Goal: Obtain resource: Download file/media

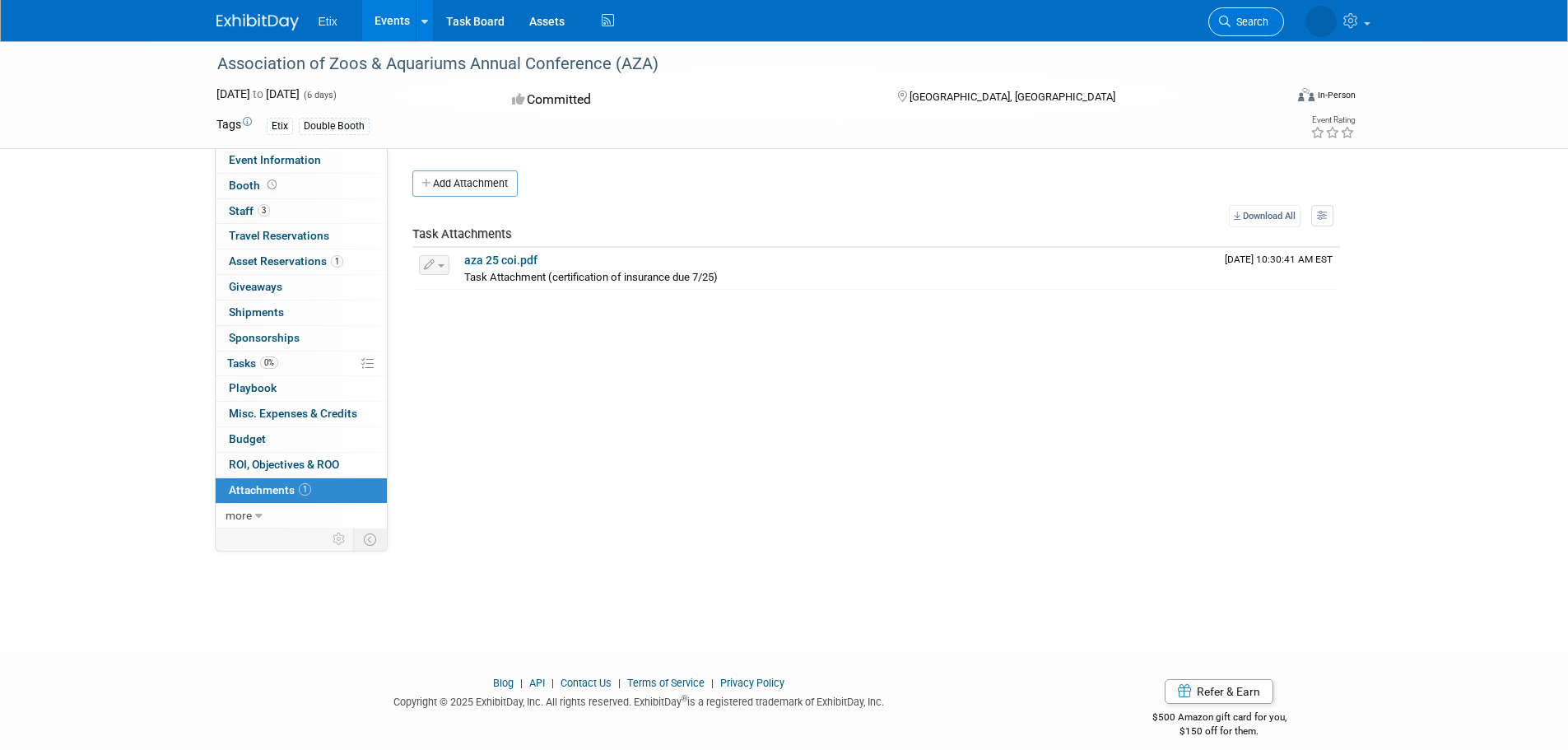
click at [1245, 20] on span "Search" at bounding box center [1250, 21] width 38 height 13
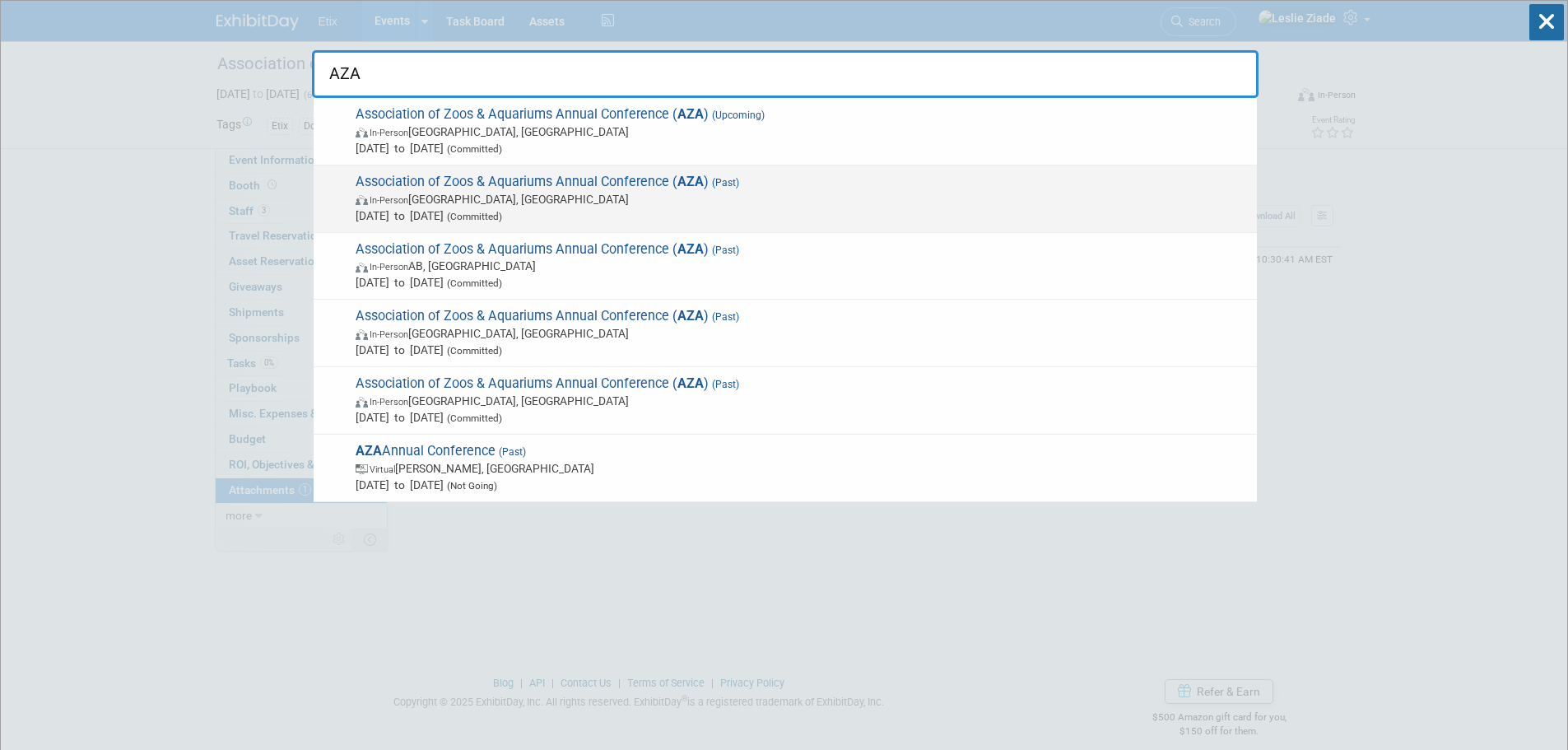
type input "AZA"
click at [635, 188] on span "Association of Zoos & Aquariums Annual Conference ( AZA ) (Past) In-Person Tamp…" at bounding box center [800, 198] width 898 height 50
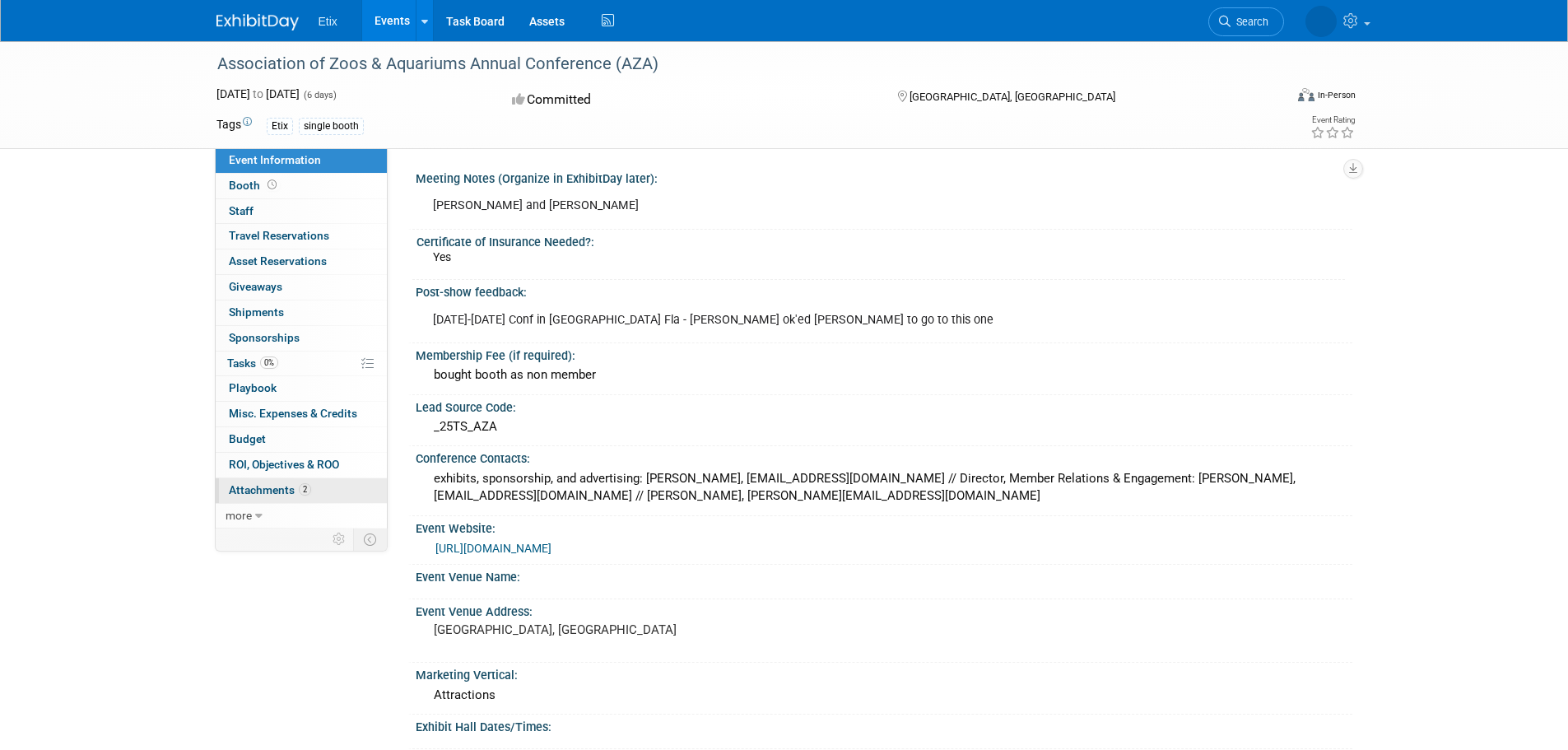
click at [277, 490] on span "Attachments 2" at bounding box center [270, 489] width 83 height 13
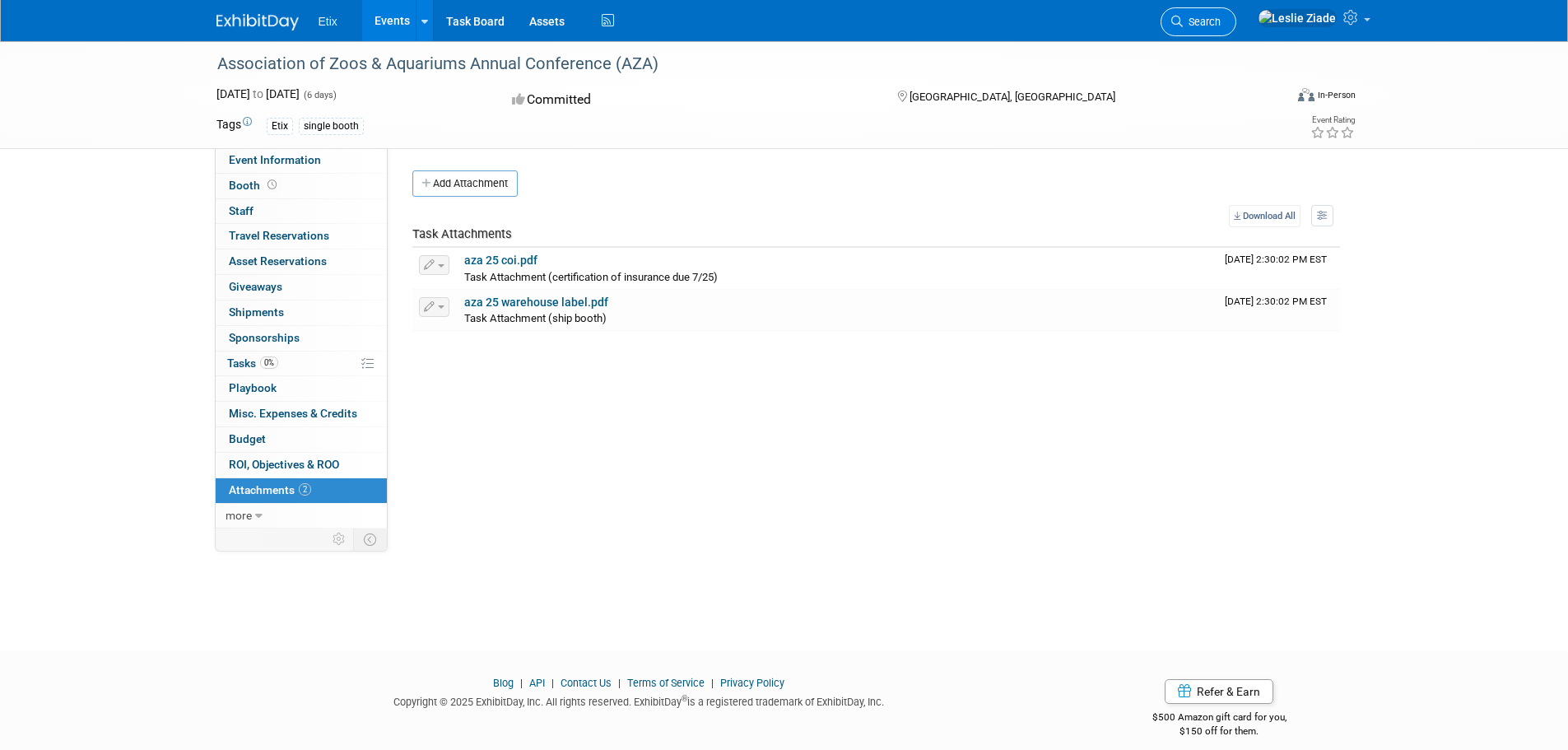
click at [1221, 20] on span "Search" at bounding box center [1202, 21] width 38 height 13
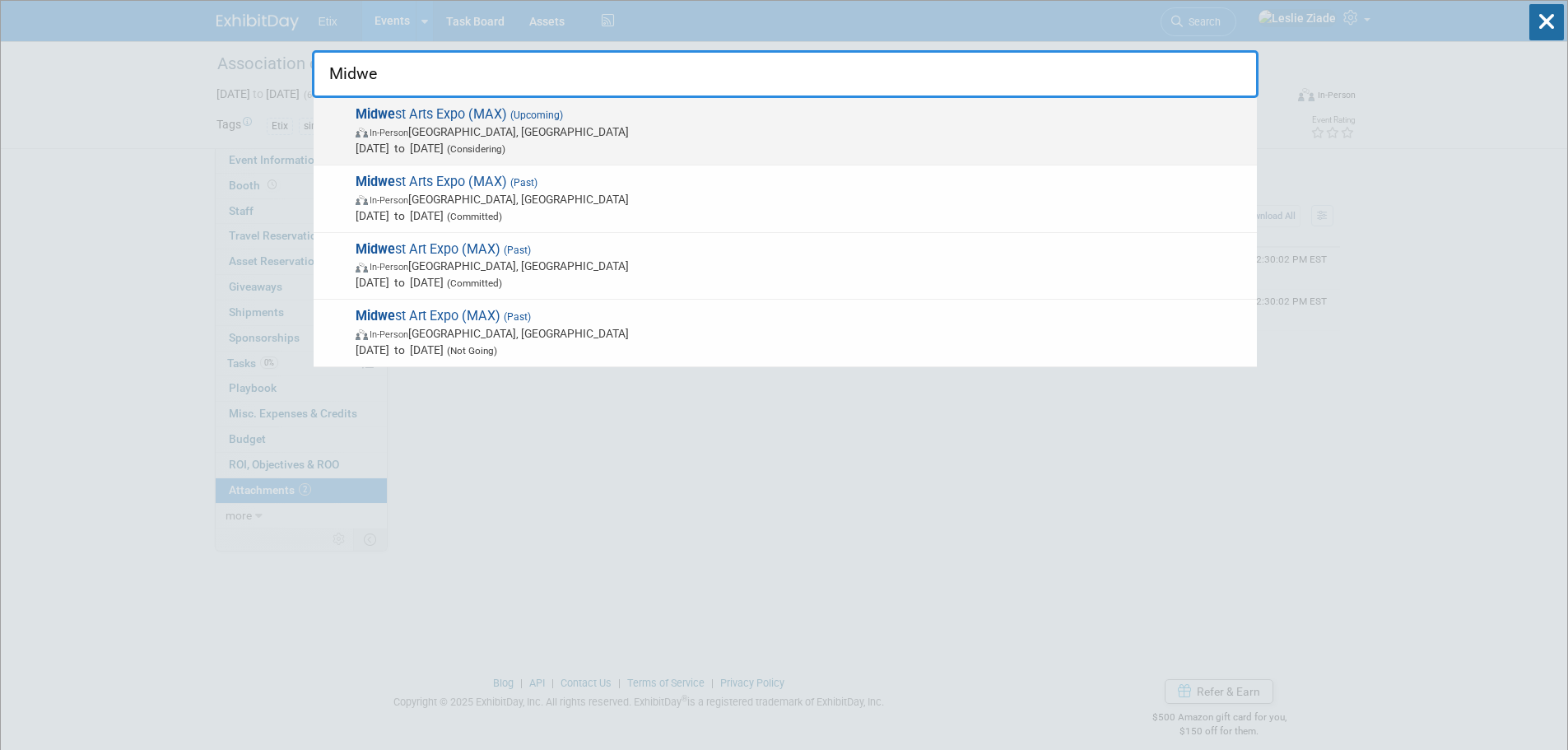
type input "Midwe"
click at [462, 139] on span "In-Person Milwaukee, WI" at bounding box center [802, 131] width 893 height 16
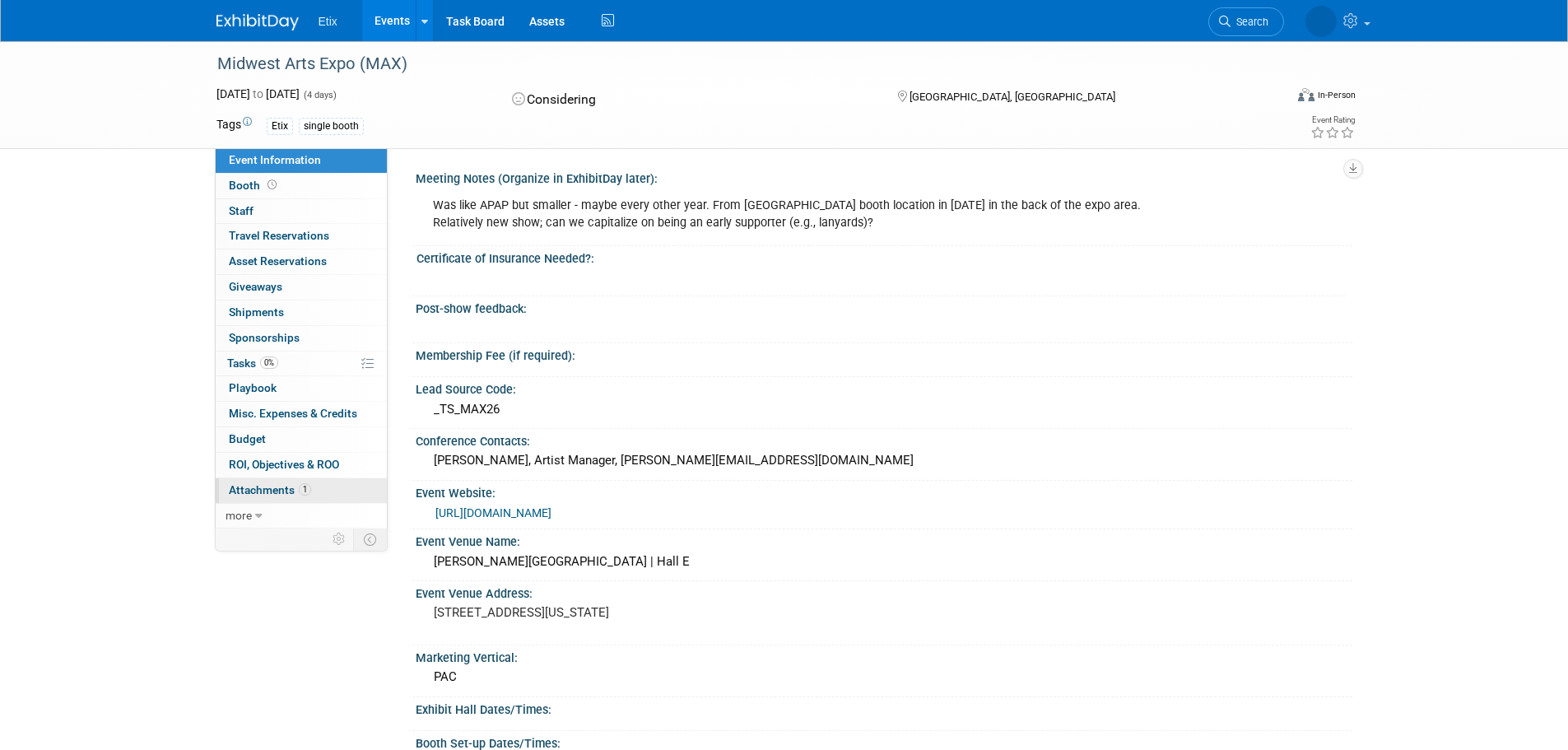
click at [284, 483] on span "Attachments 1" at bounding box center [270, 489] width 83 height 13
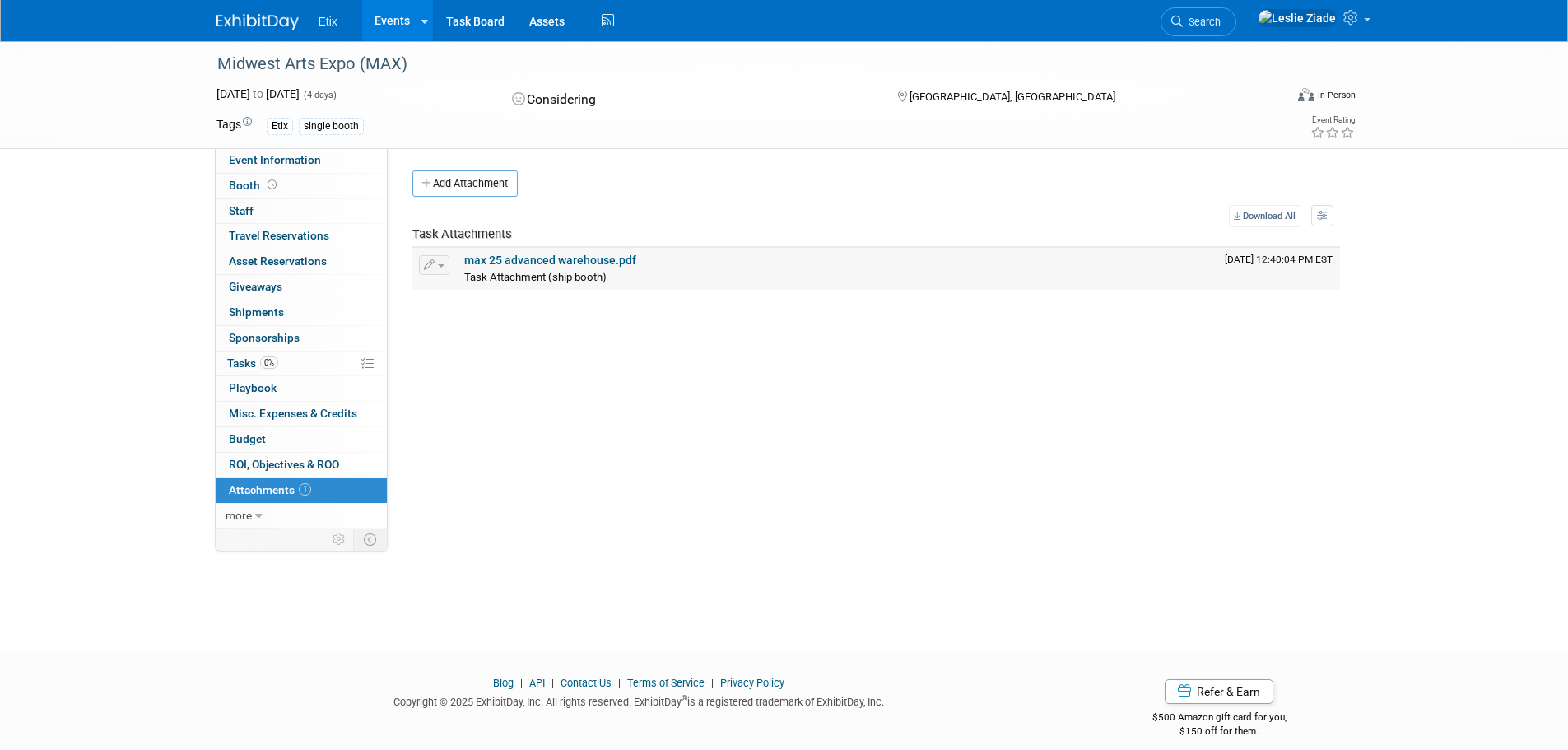
click at [539, 255] on link "max 25 advanced warehouse.pdf" at bounding box center [550, 259] width 172 height 13
click at [1221, 19] on span "Search" at bounding box center [1202, 21] width 38 height 13
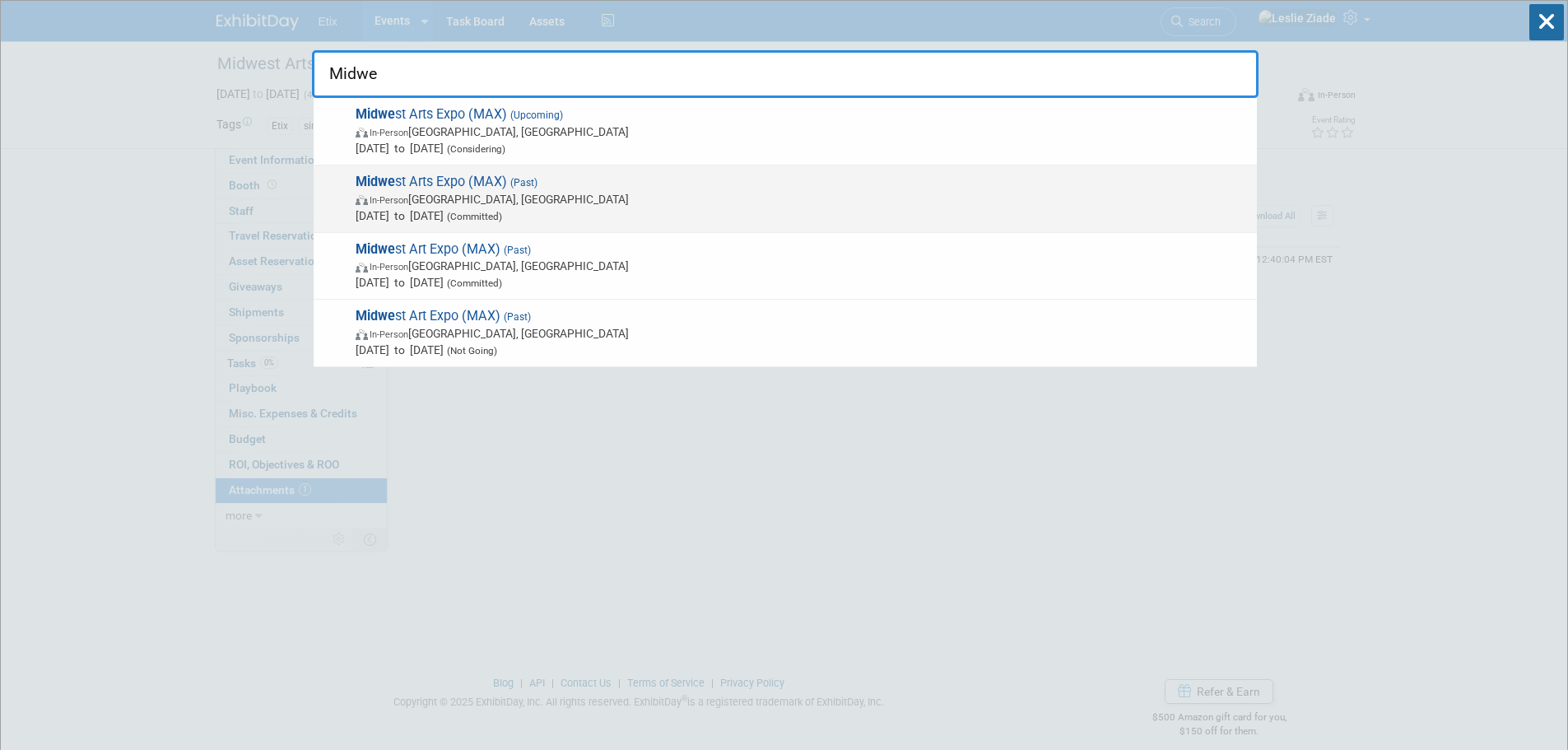
type input "Midwe"
click at [461, 184] on span "Midwe st Arts Expo (MAX) (Past) In-Person Milwaukee, WI Sep 15, 2025 to Sep 18,…" at bounding box center [800, 198] width 898 height 50
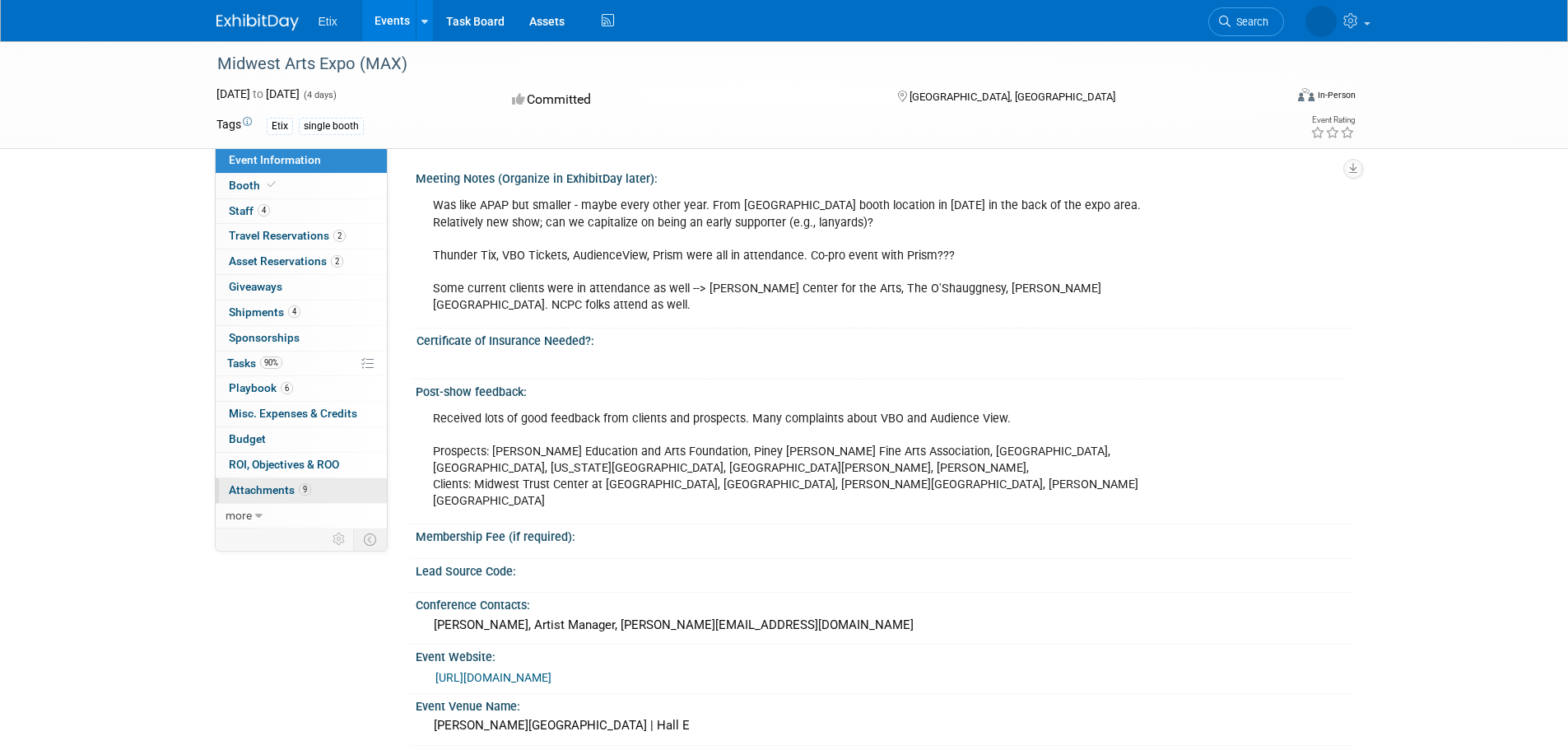
click at [268, 483] on span "Attachments 9" at bounding box center [270, 489] width 83 height 13
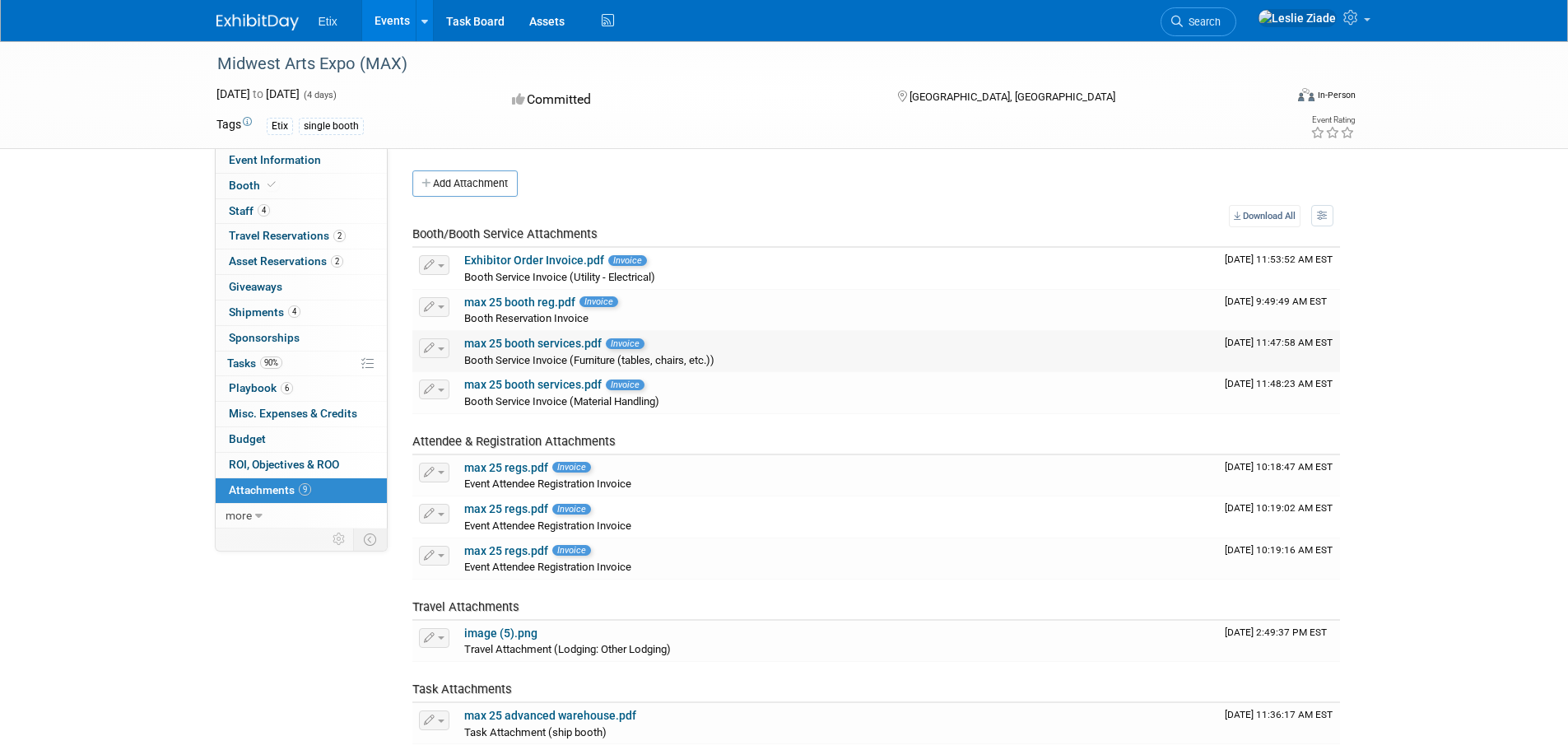
click at [531, 349] on link "max 25 booth services.pdf" at bounding box center [533, 343] width 138 height 13
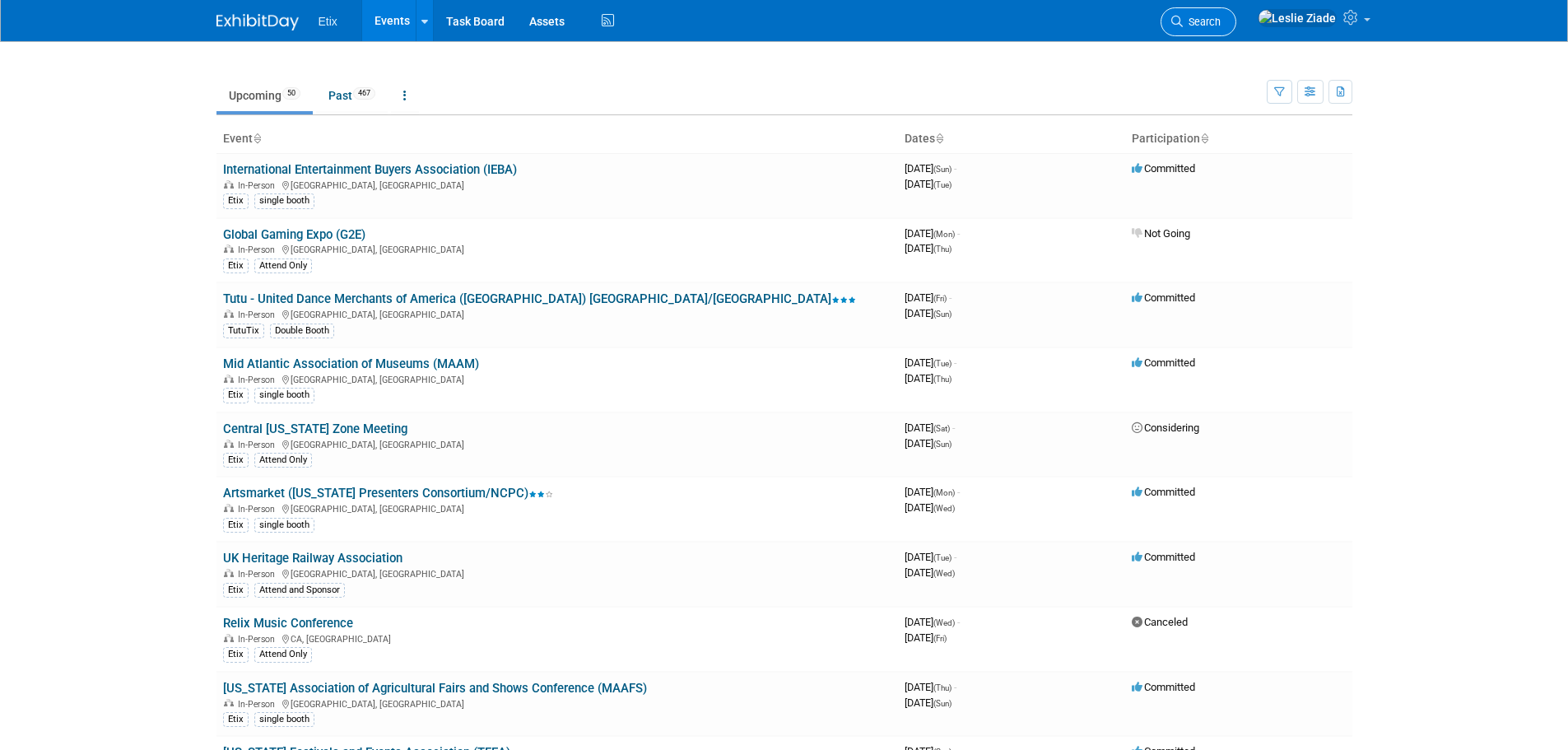
click at [1221, 23] on span "Search" at bounding box center [1202, 21] width 38 height 13
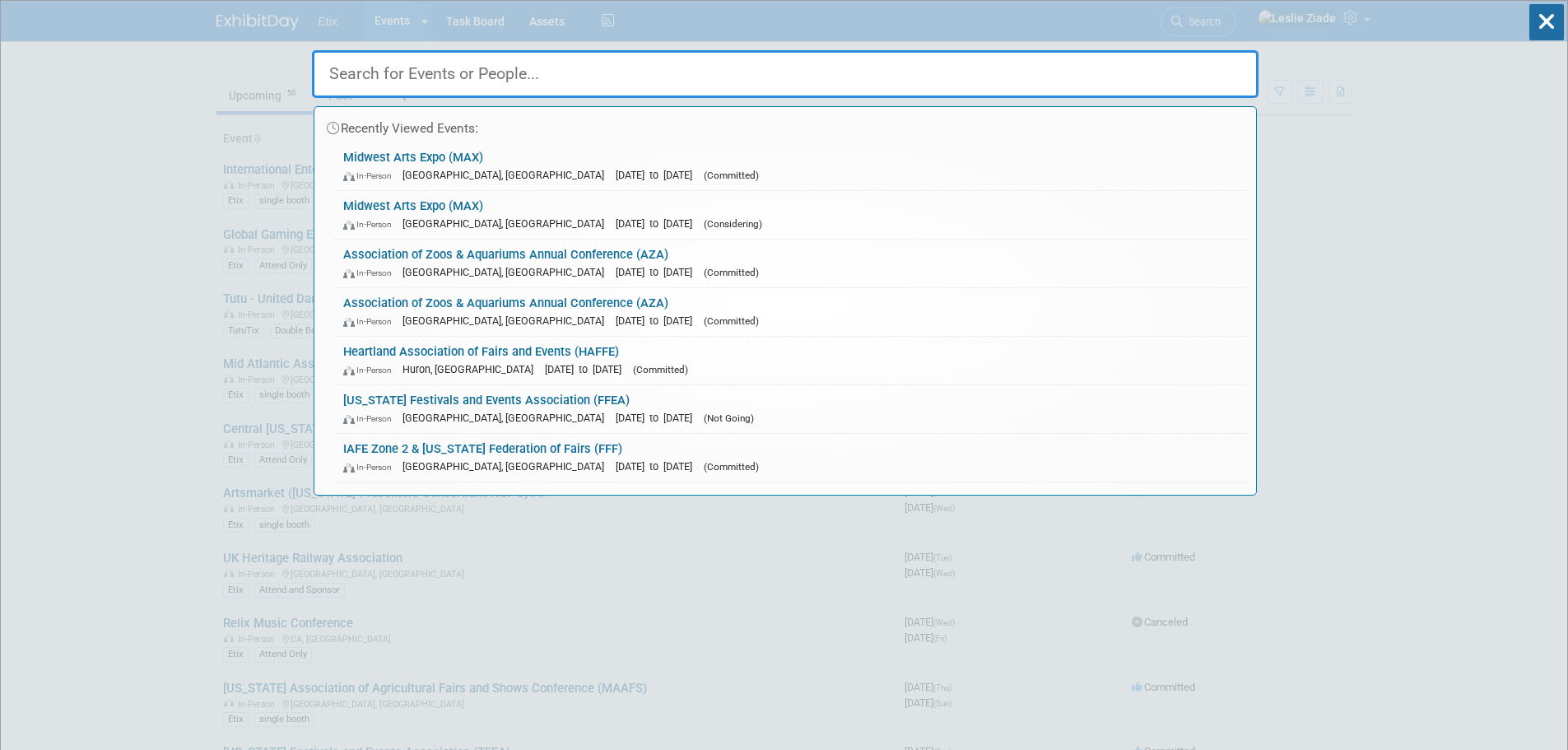
click at [489, 78] on input "text" at bounding box center [785, 74] width 947 height 48
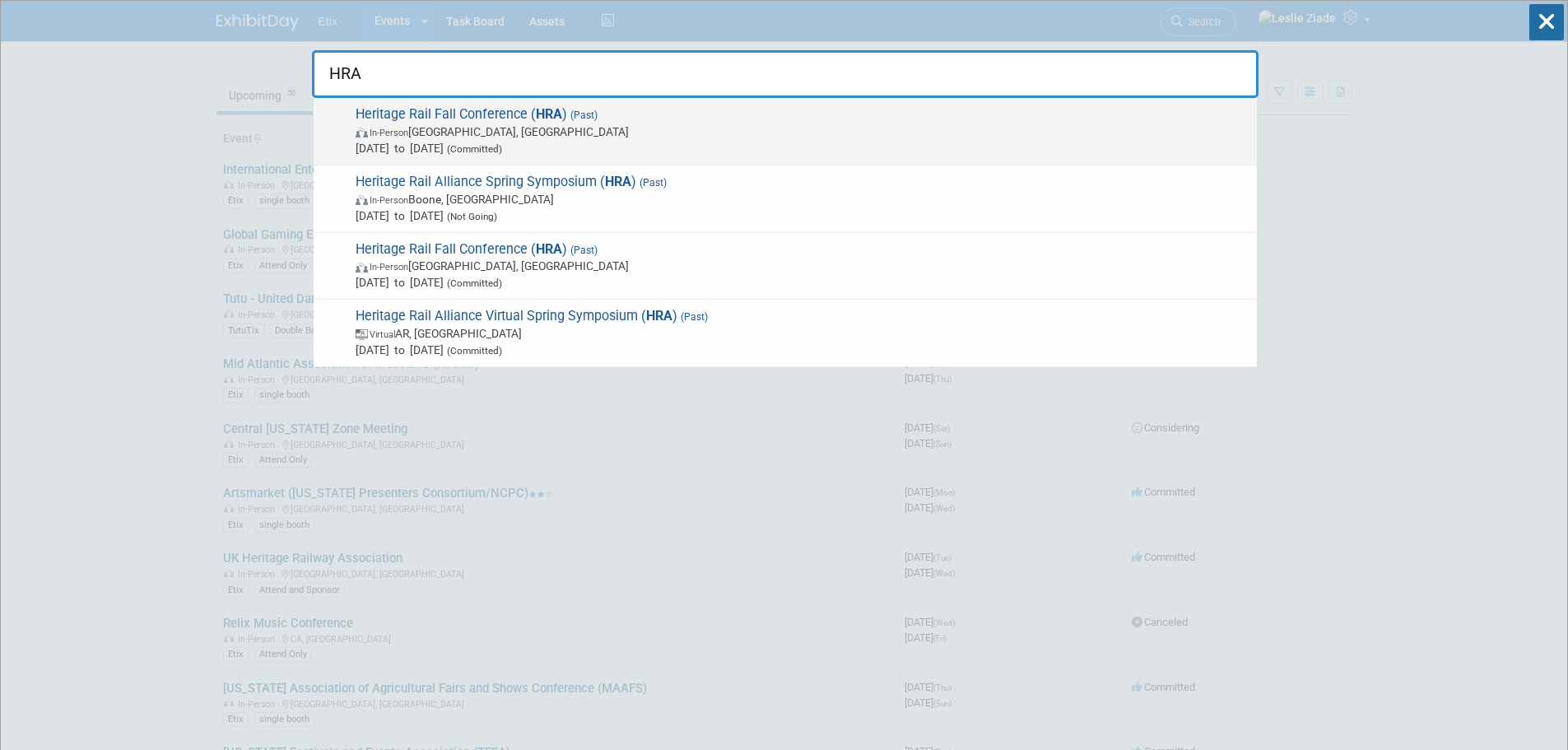
type input "HRA"
click at [467, 120] on span "Heritage Rail Fall Conference ( HRA ) (Past) In-Person Durango, CO Sep 4, 2025 …" at bounding box center [800, 131] width 898 height 50
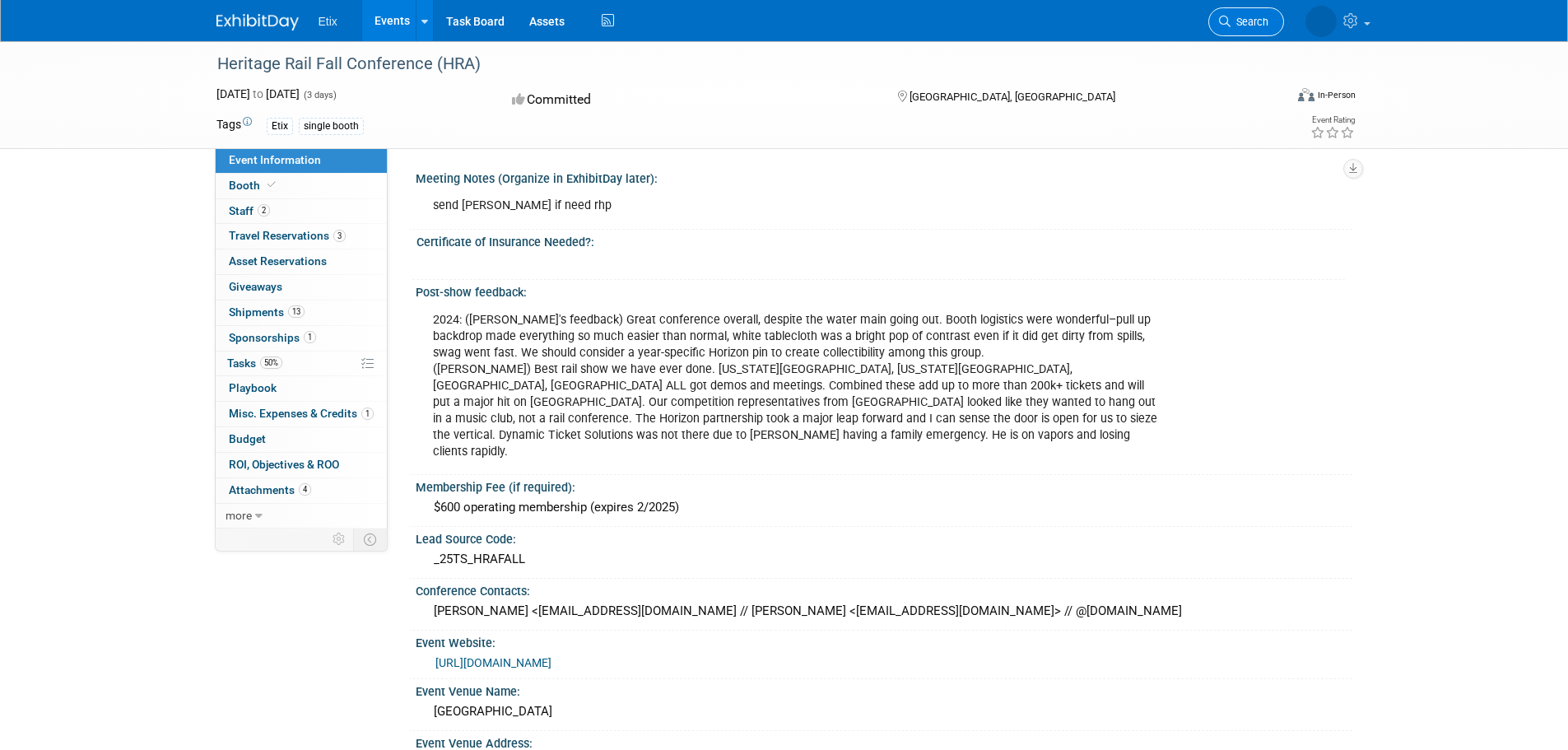
click at [1244, 20] on span "Search" at bounding box center [1250, 21] width 38 height 13
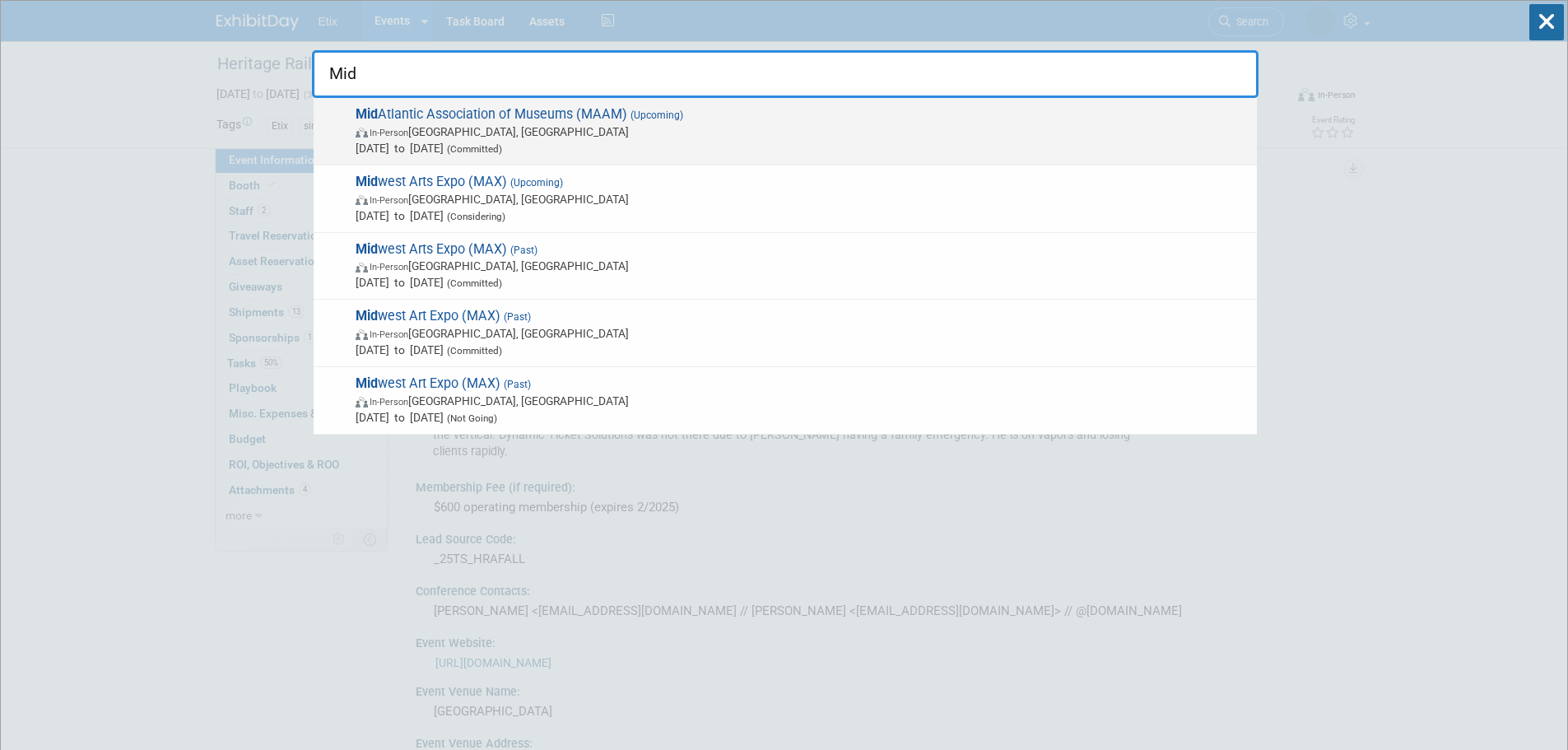
type input "Mid"
click at [476, 129] on span "In-Person Pittsburgh, PA" at bounding box center [802, 131] width 893 height 16
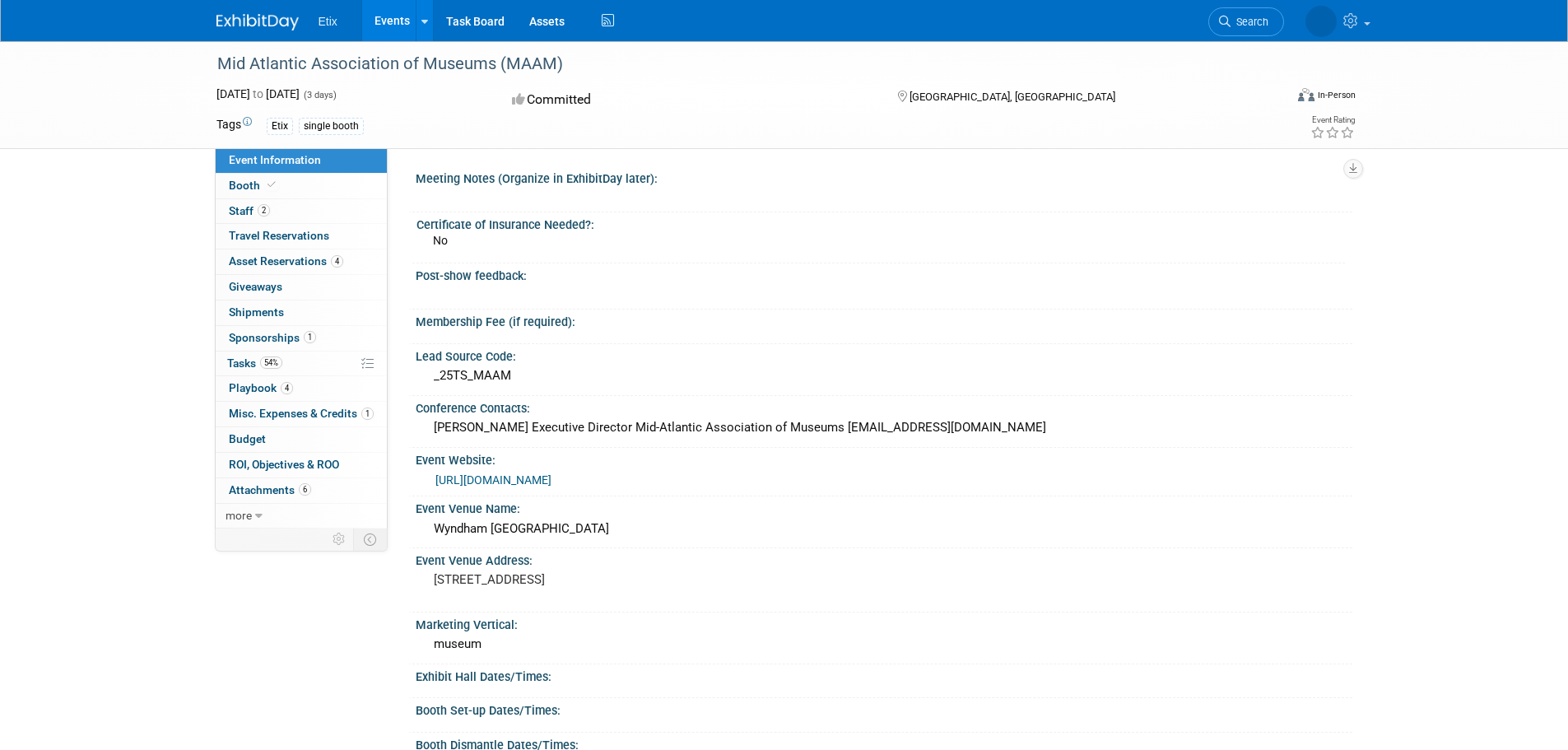
scroll to position [82, 0]
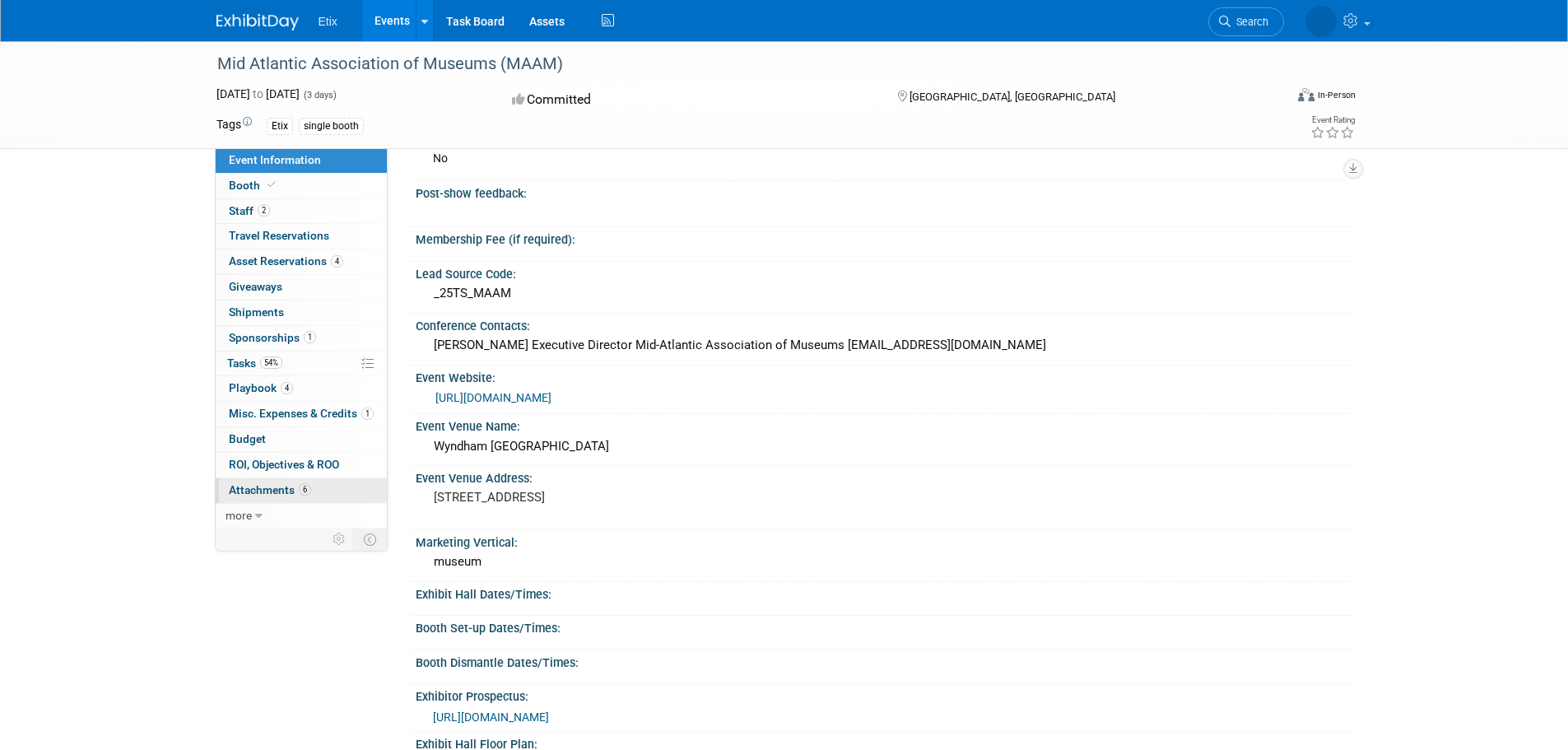
click at [285, 484] on span "Attachments 6" at bounding box center [270, 489] width 83 height 13
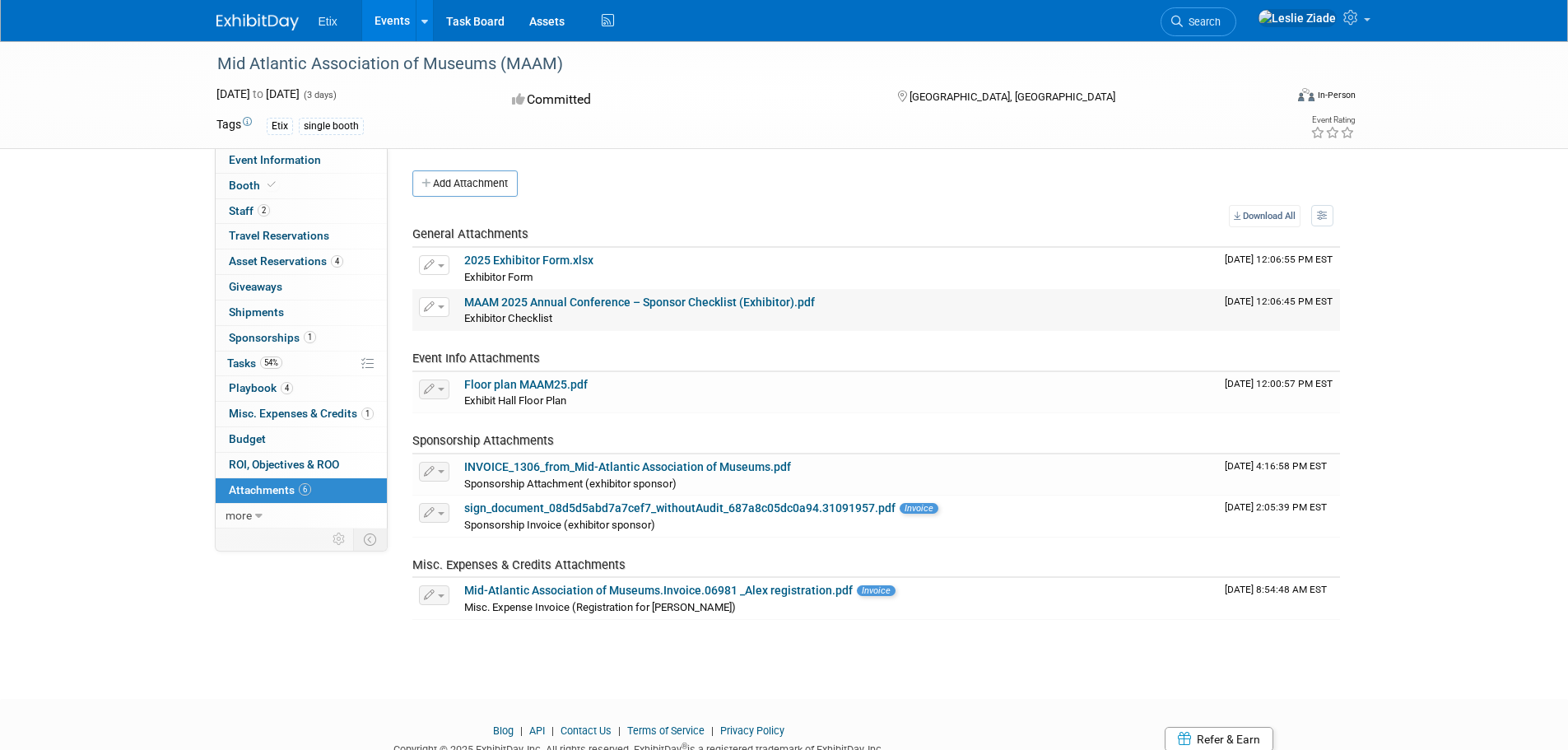
click at [531, 302] on link "MAAM 2025 Annual Conference – Sponsor Checklist (Exhibitor).pdf" at bounding box center [640, 301] width 351 height 13
click at [544, 253] on link "2025 Exhibitor Form.xlsx" at bounding box center [529, 259] width 129 height 13
click at [1221, 20] on span "Search" at bounding box center [1202, 21] width 38 height 13
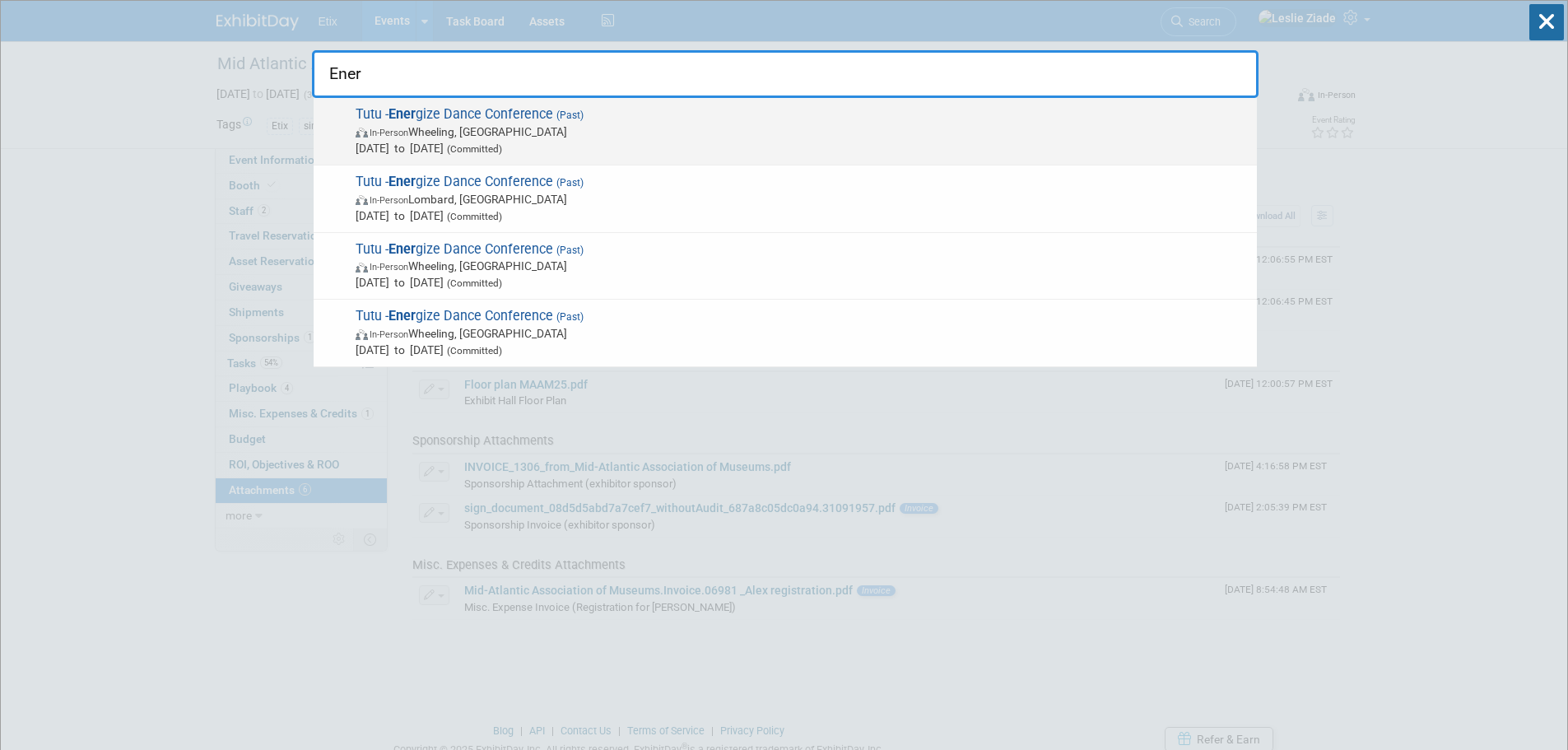
type input "Ener"
click at [472, 138] on span "In-Person Wheeling, IL" at bounding box center [802, 131] width 893 height 16
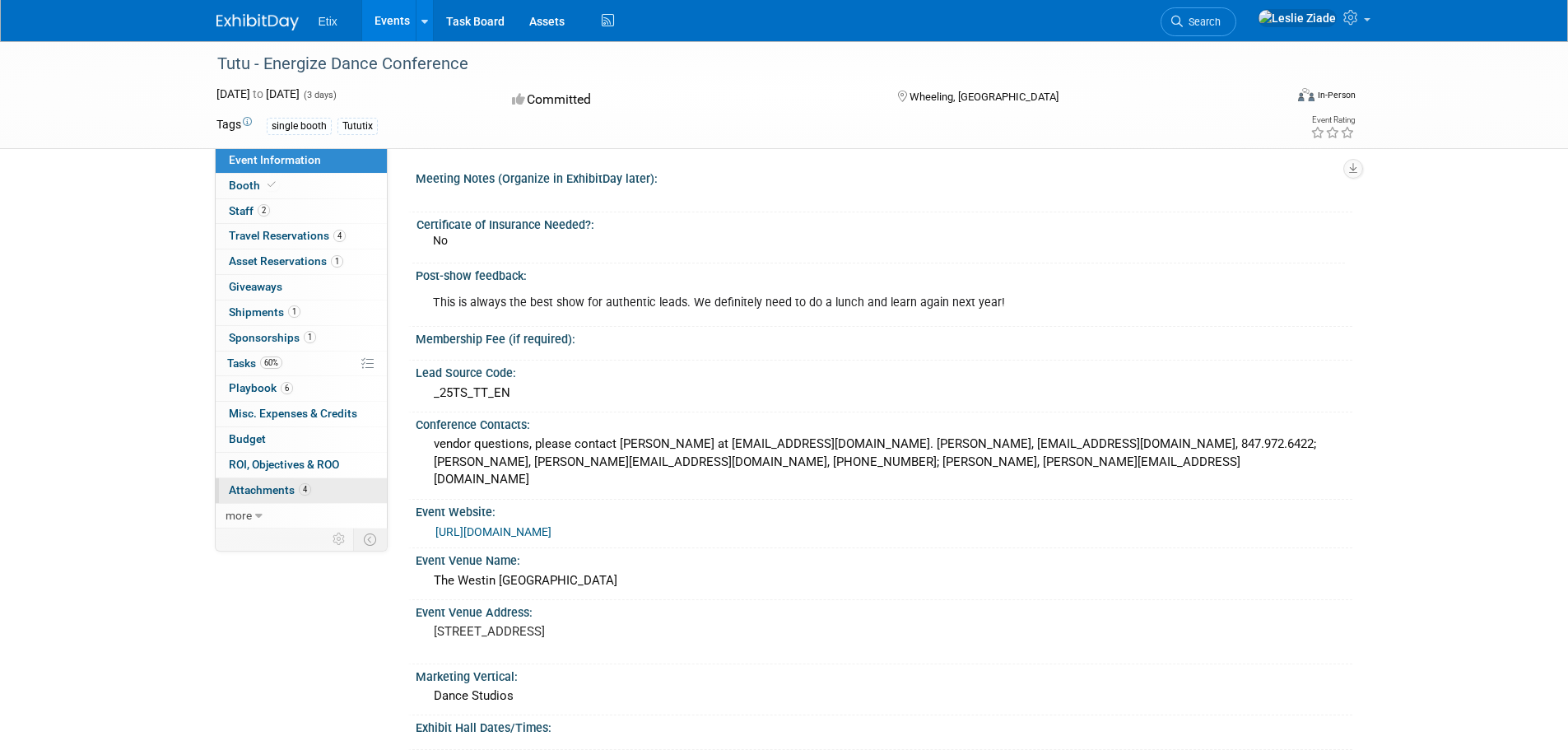
click at [282, 484] on span "Attachments 4" at bounding box center [270, 489] width 83 height 13
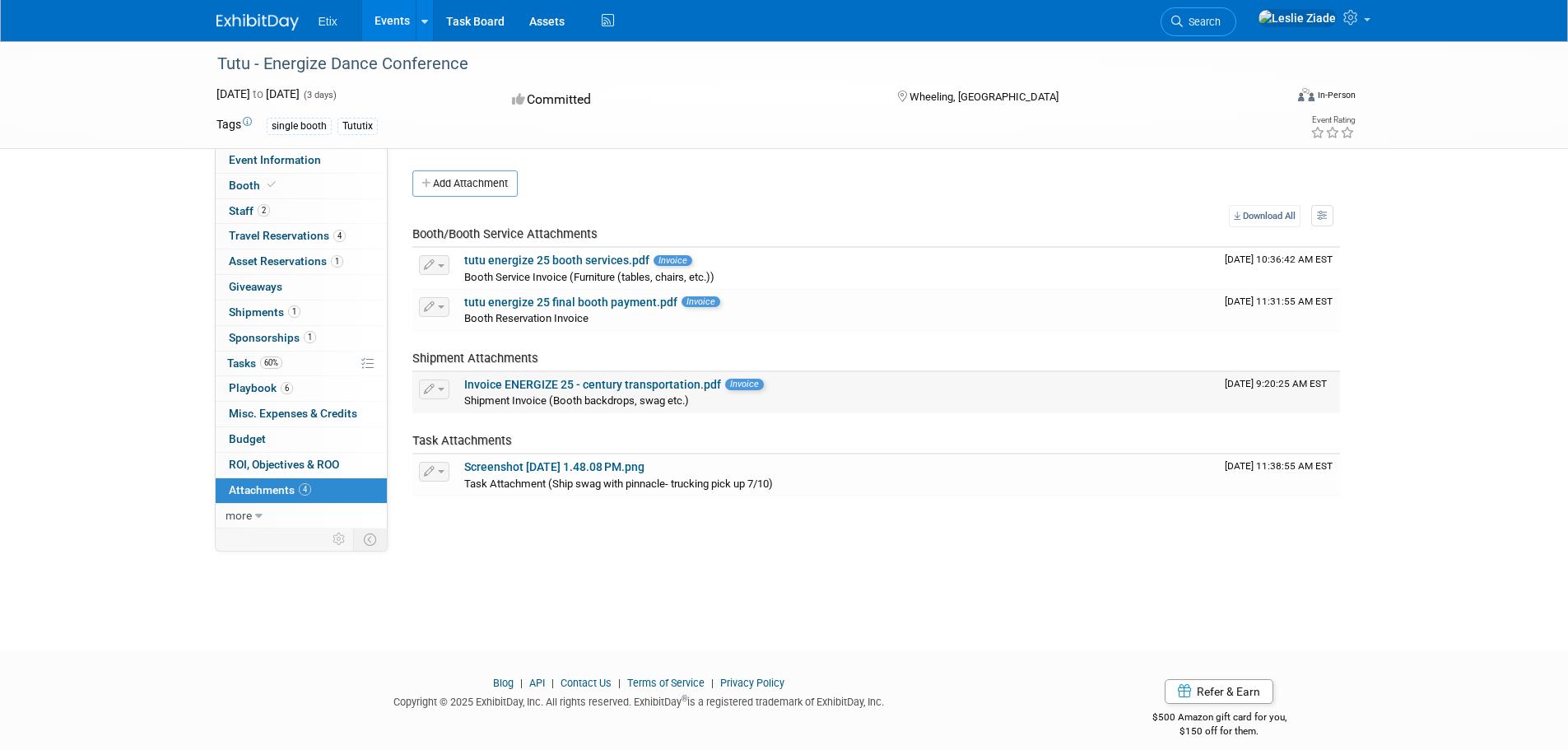
click at [659, 385] on link "Invoice ENERGIZE 25 - century transportation.pdf" at bounding box center [593, 384] width 257 height 13
click at [1221, 15] on span "Search" at bounding box center [1202, 21] width 38 height 13
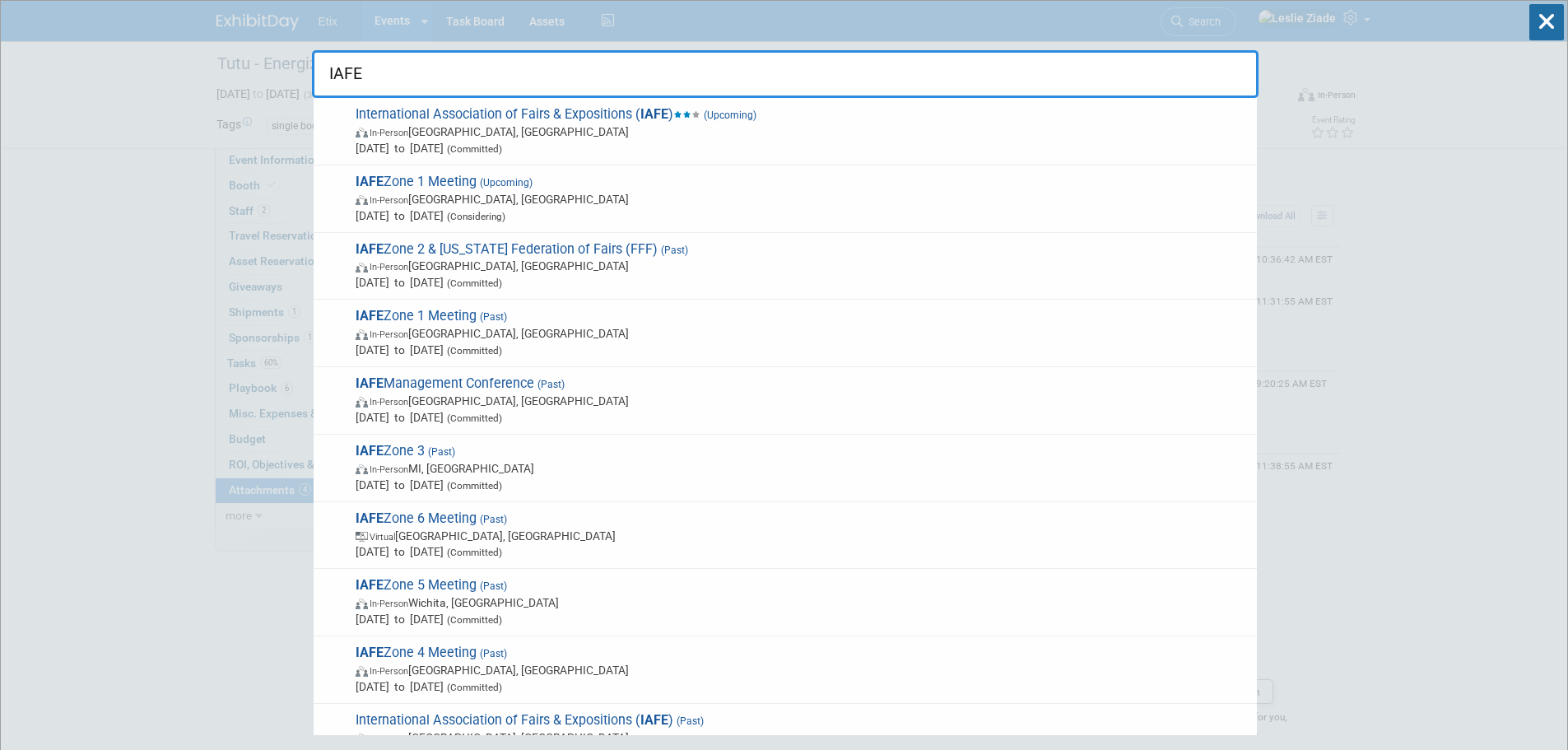
type input "IAFE"
drag, startPoint x: 351, startPoint y: 65, endPoint x: 291, endPoint y: 67, distance: 60.0
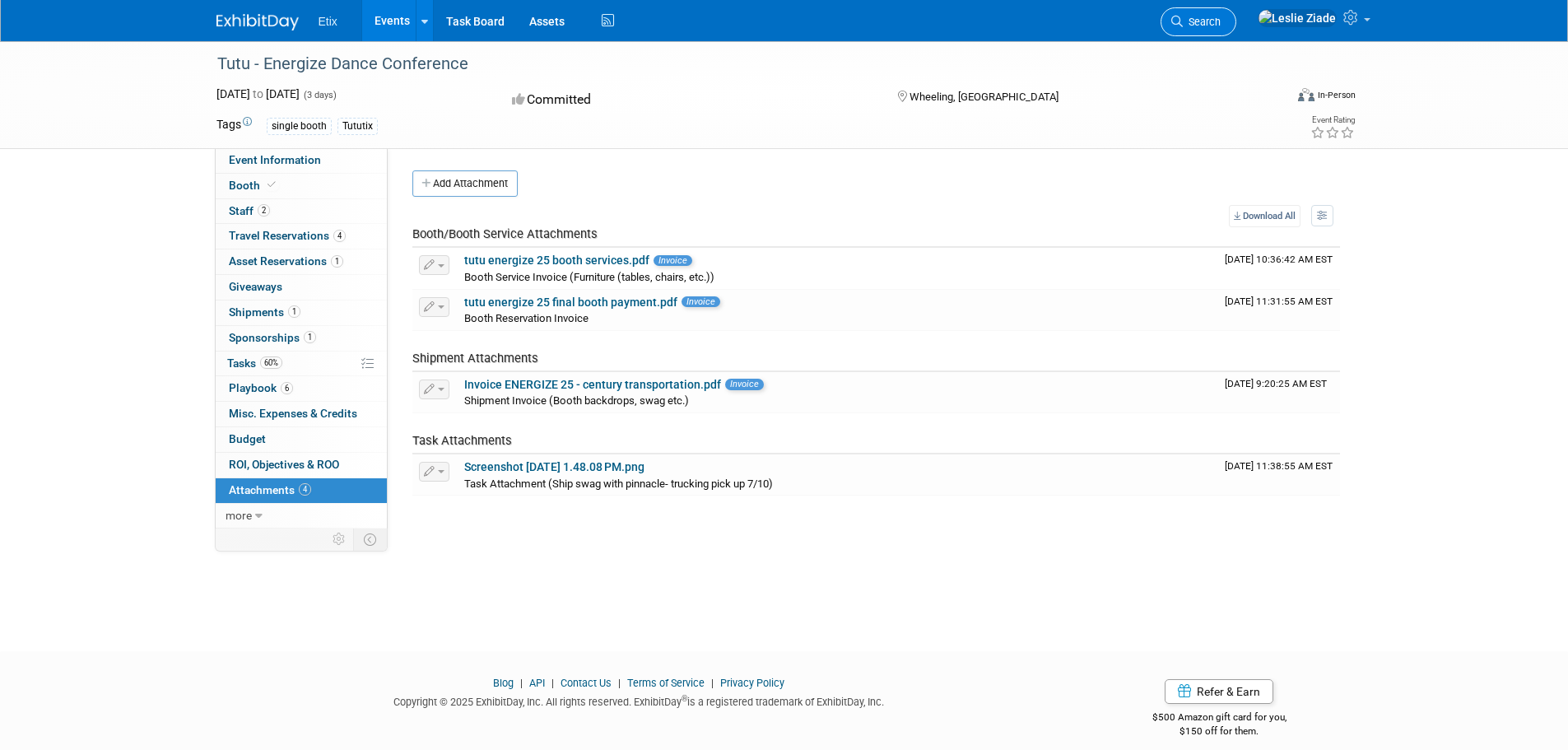
click at [1236, 14] on link "Search" at bounding box center [1198, 22] width 76 height 29
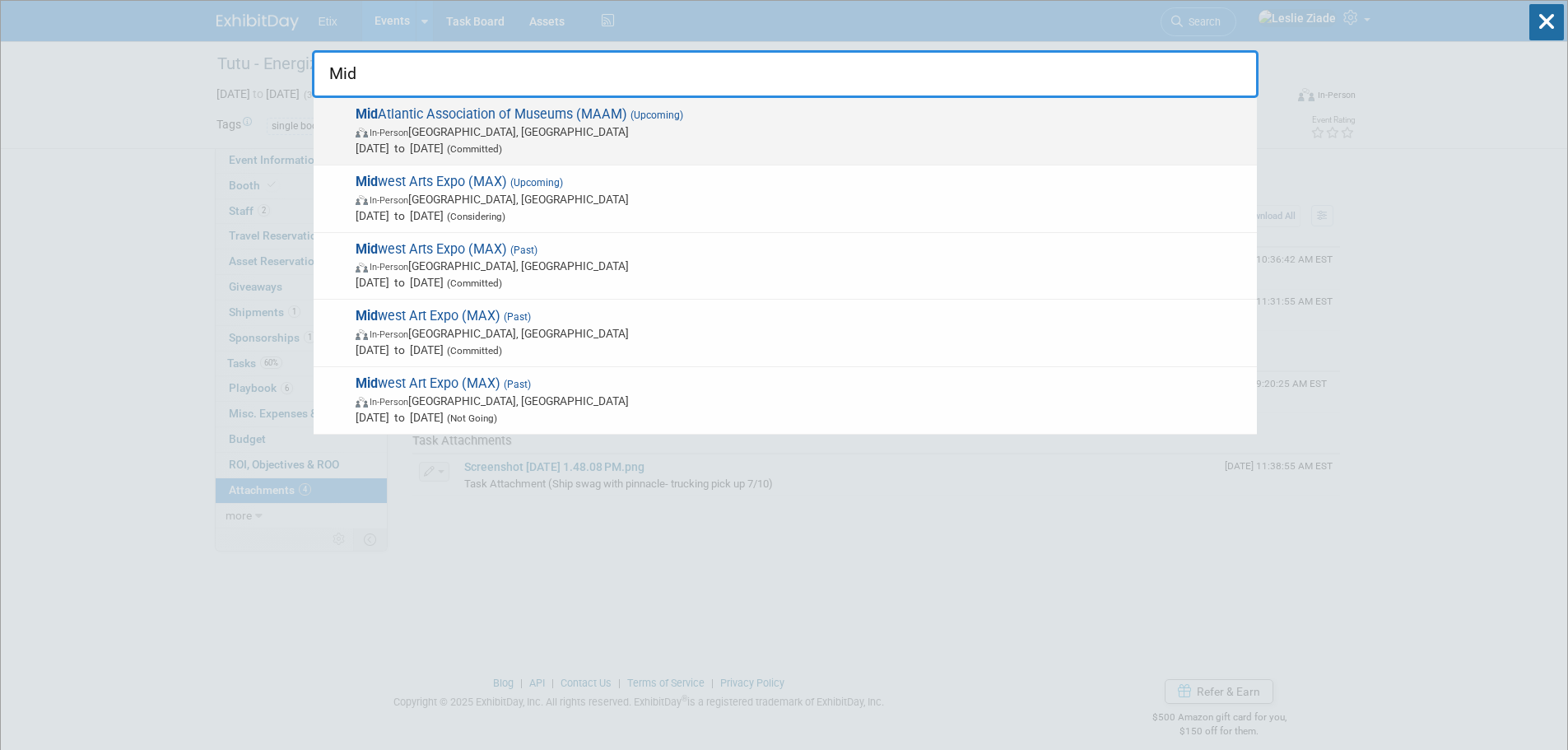
type input "Mid"
click at [579, 122] on span "Mid Atlantic Association of Museums (MAAM) (Upcoming) In-Person Pittsburgh, PA …" at bounding box center [800, 131] width 898 height 50
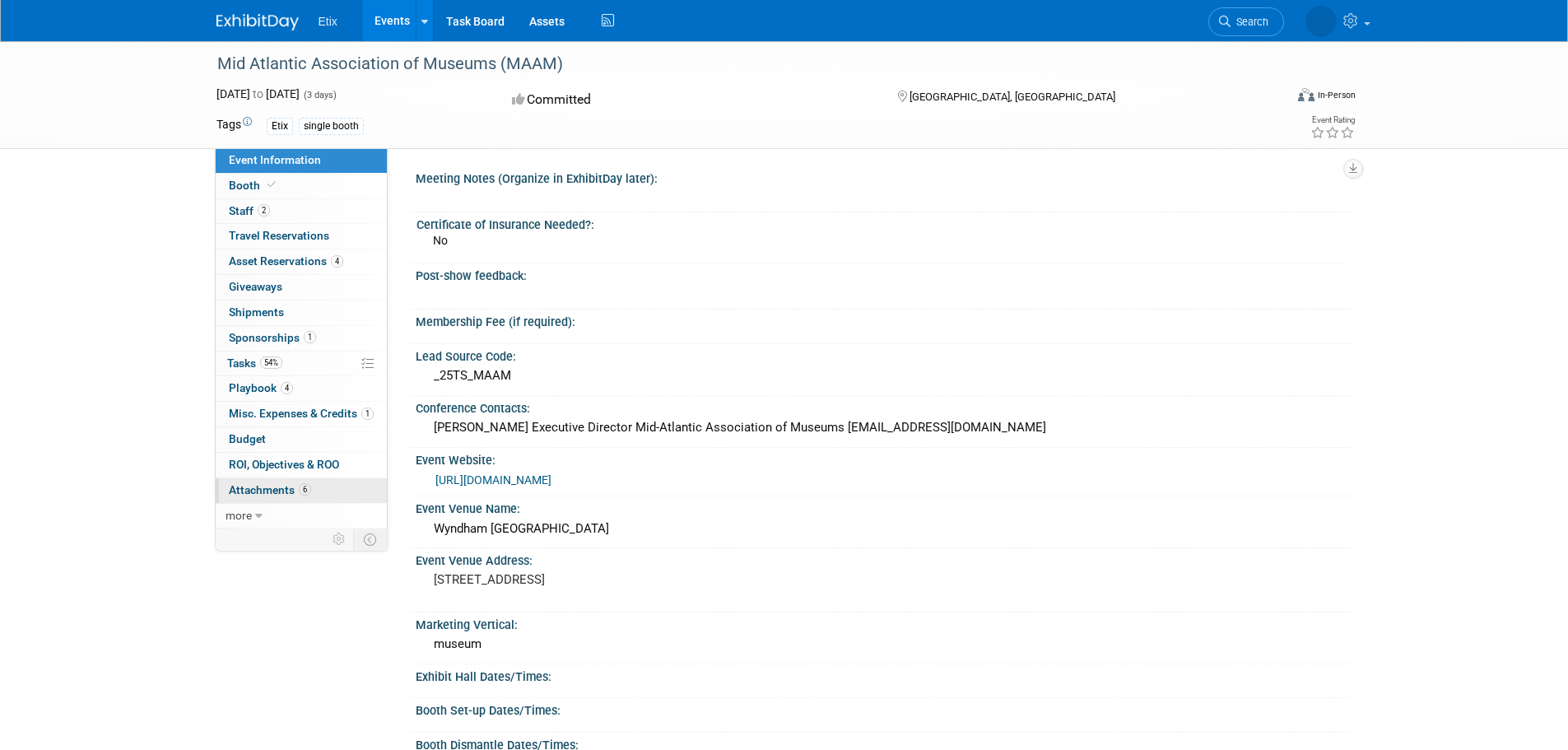
click at [268, 485] on span "Attachments 6" at bounding box center [270, 489] width 83 height 13
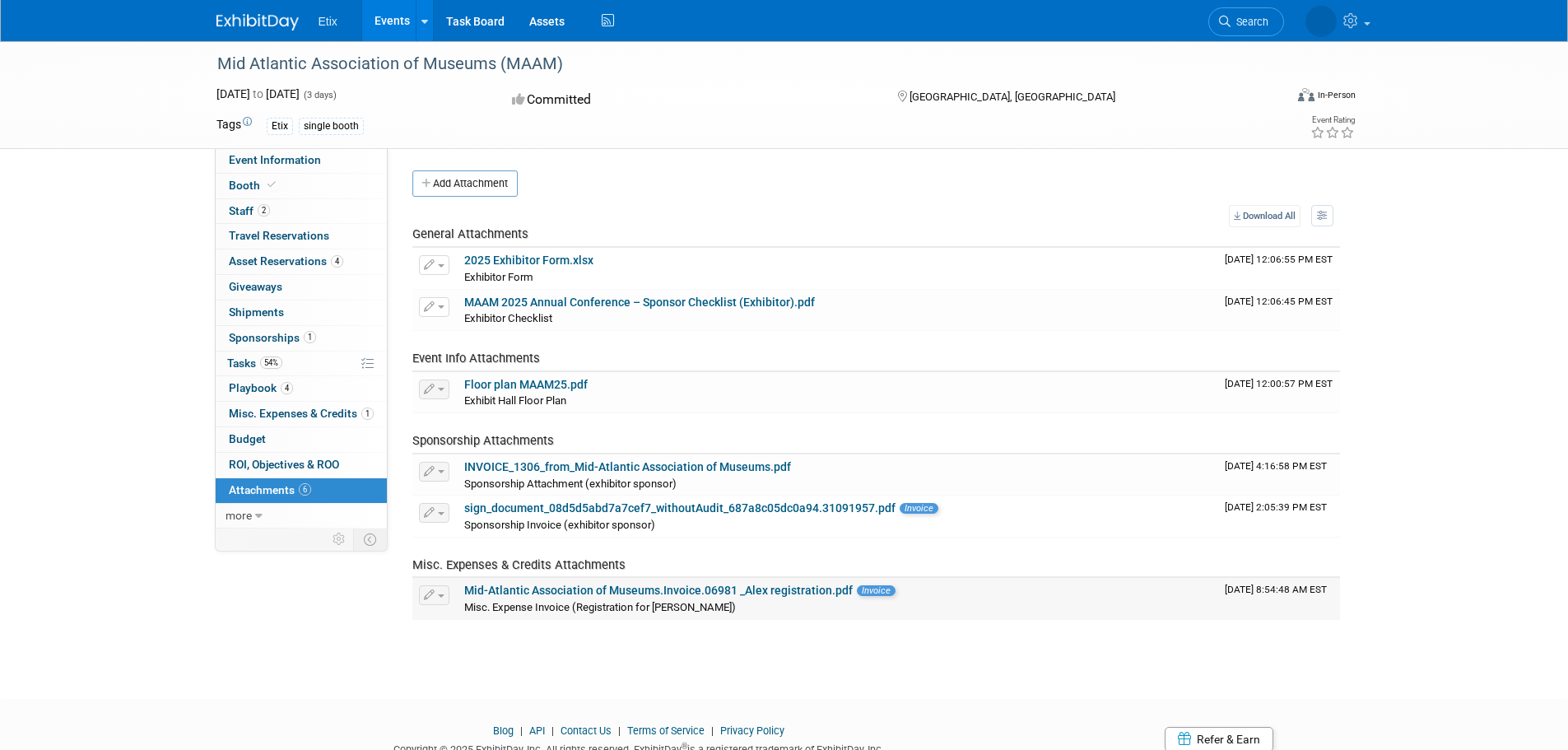
click at [613, 597] on link "Mid-Atlantic Association of Museums.Invoice.06981 _Alex registration.pdf" at bounding box center [659, 589] width 389 height 13
click at [1221, 25] on span "Search" at bounding box center [1202, 21] width 38 height 13
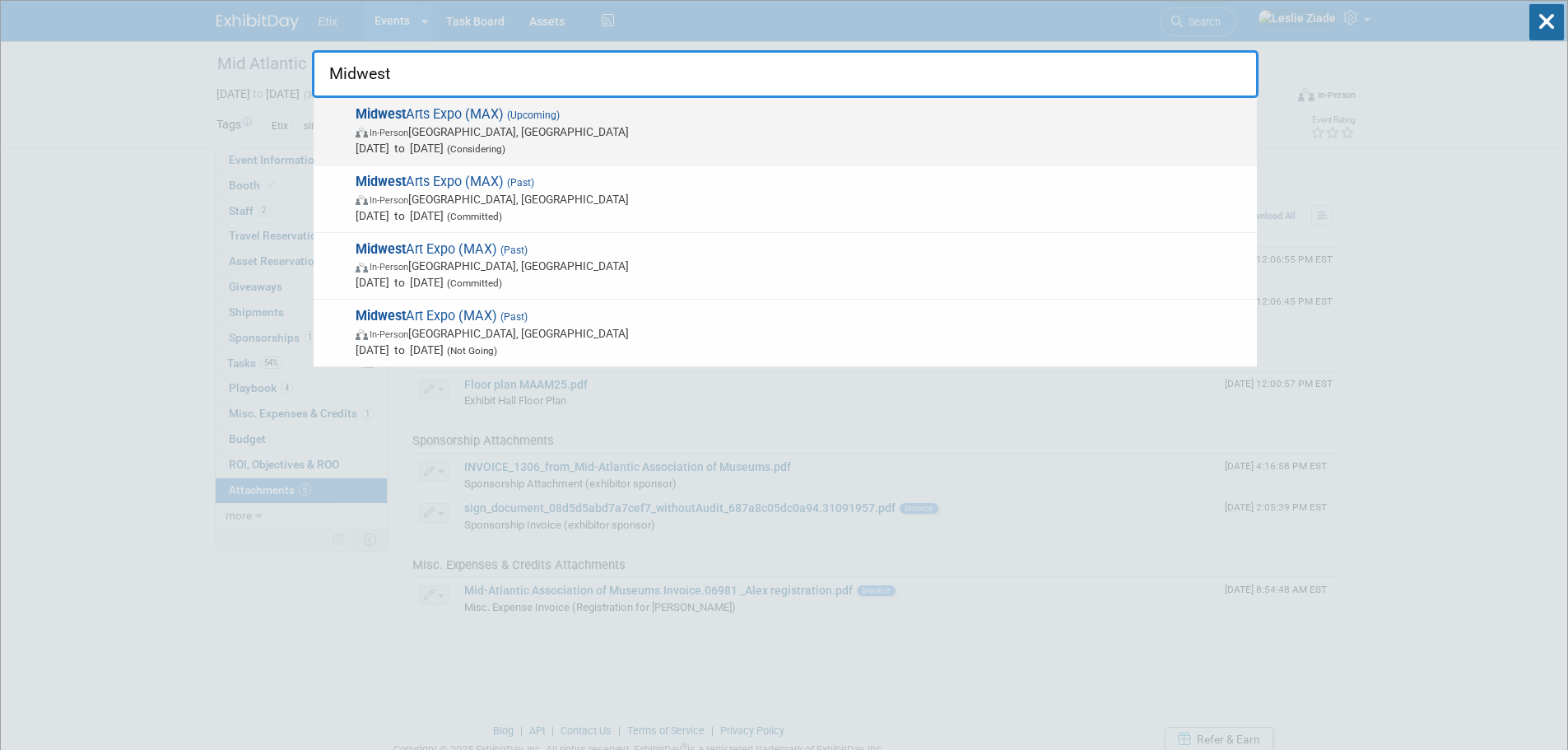
type input "Midwest"
click at [429, 134] on span "In-Person Milwaukee, WI" at bounding box center [802, 131] width 893 height 16
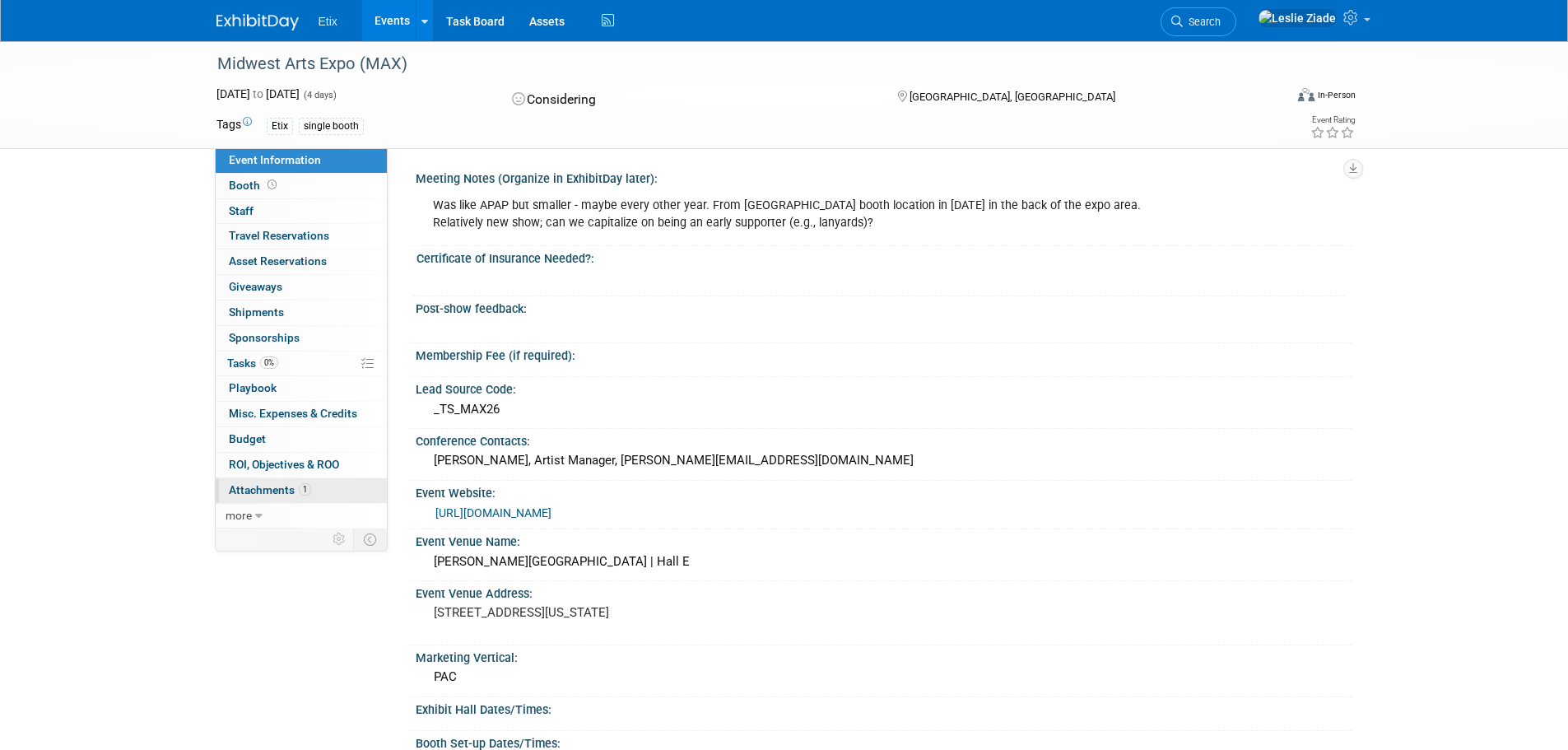
click at [268, 483] on span "Attachments 1" at bounding box center [270, 489] width 83 height 13
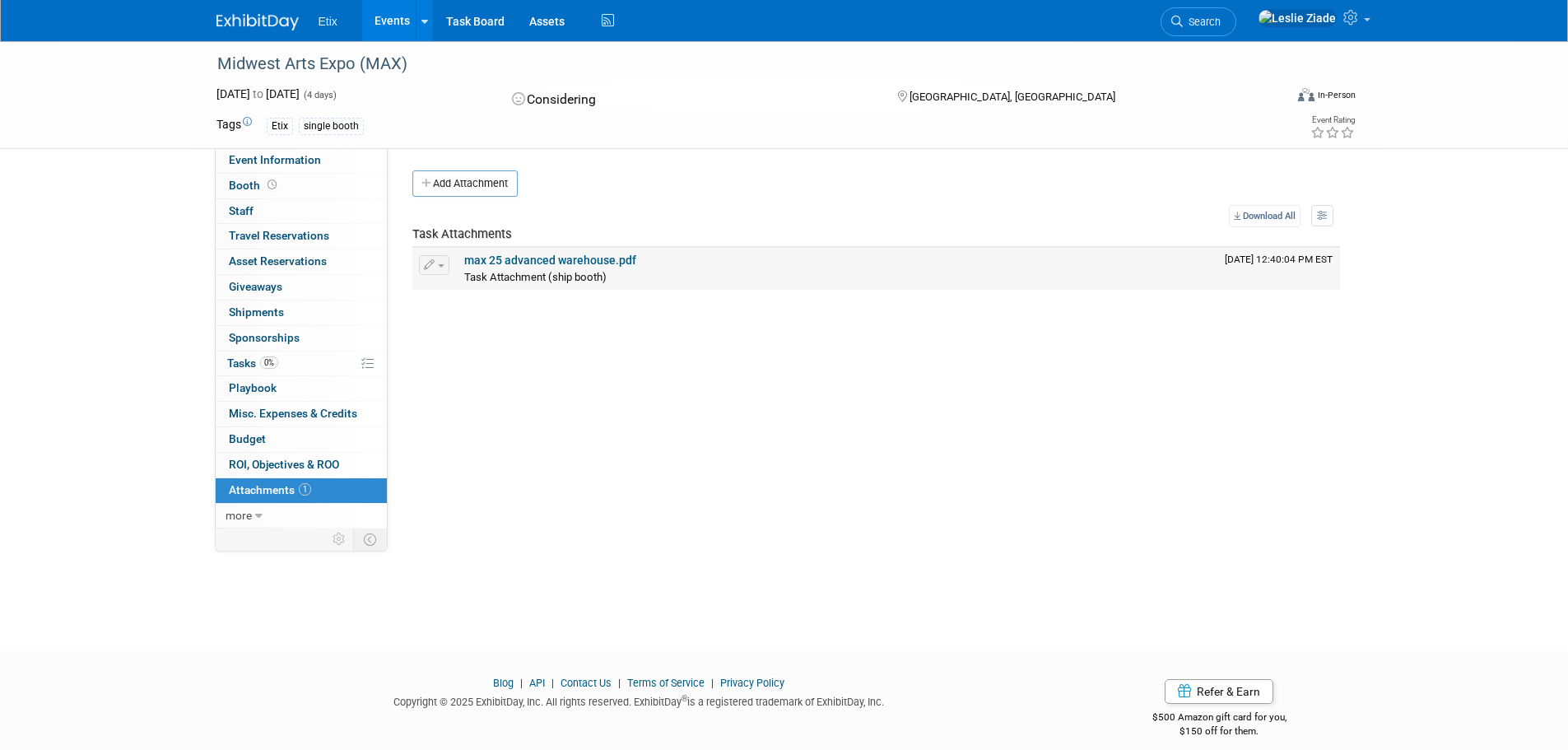
click at [542, 264] on link "max 25 advanced warehouse.pdf" at bounding box center [550, 259] width 172 height 13
click at [1183, 25] on icon at bounding box center [1177, 21] width 12 height 12
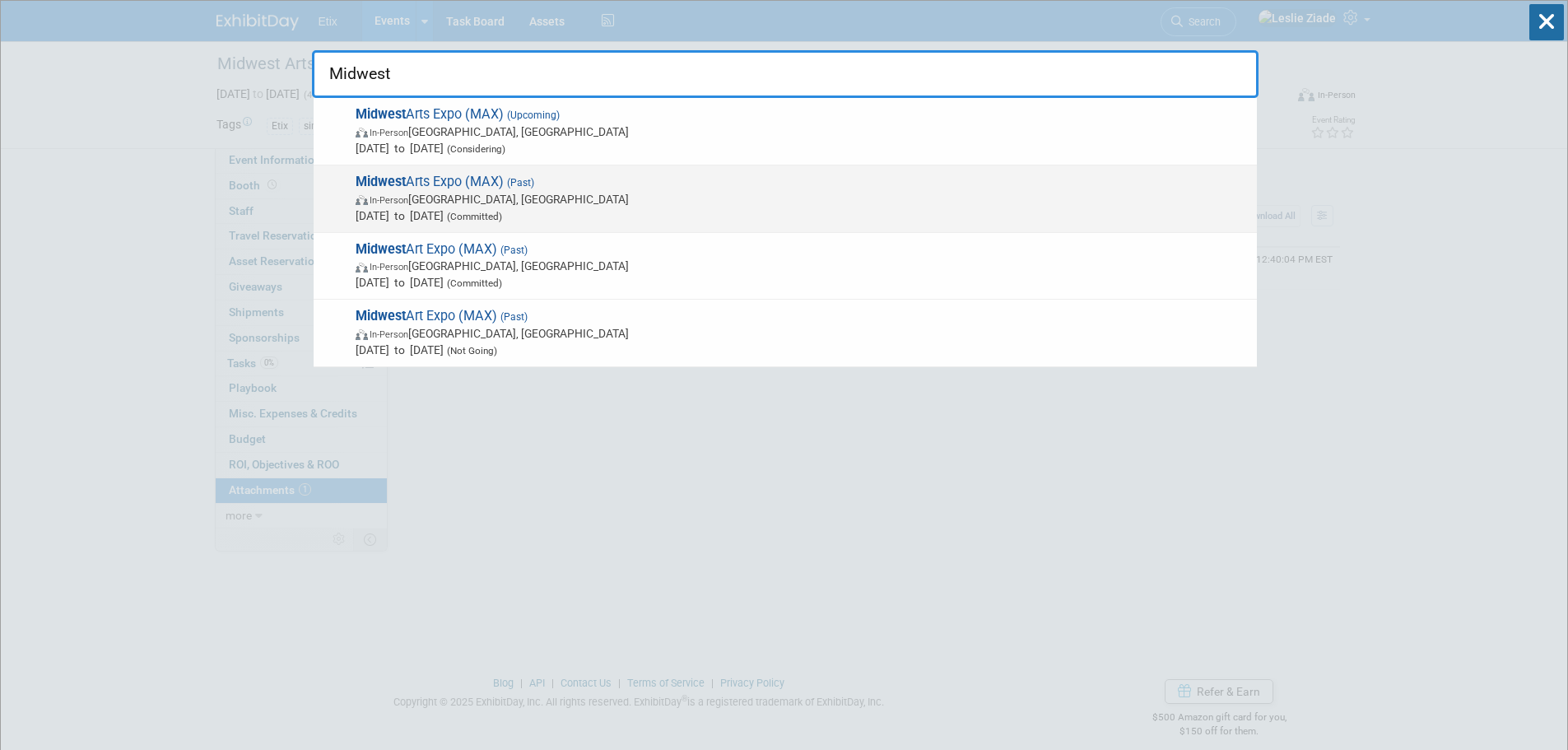
type input "Midwest"
click at [452, 180] on span "Midwest Arts Expo (MAX) (Past) In-Person [GEOGRAPHIC_DATA], [GEOGRAPHIC_DATA] […" at bounding box center [800, 198] width 898 height 50
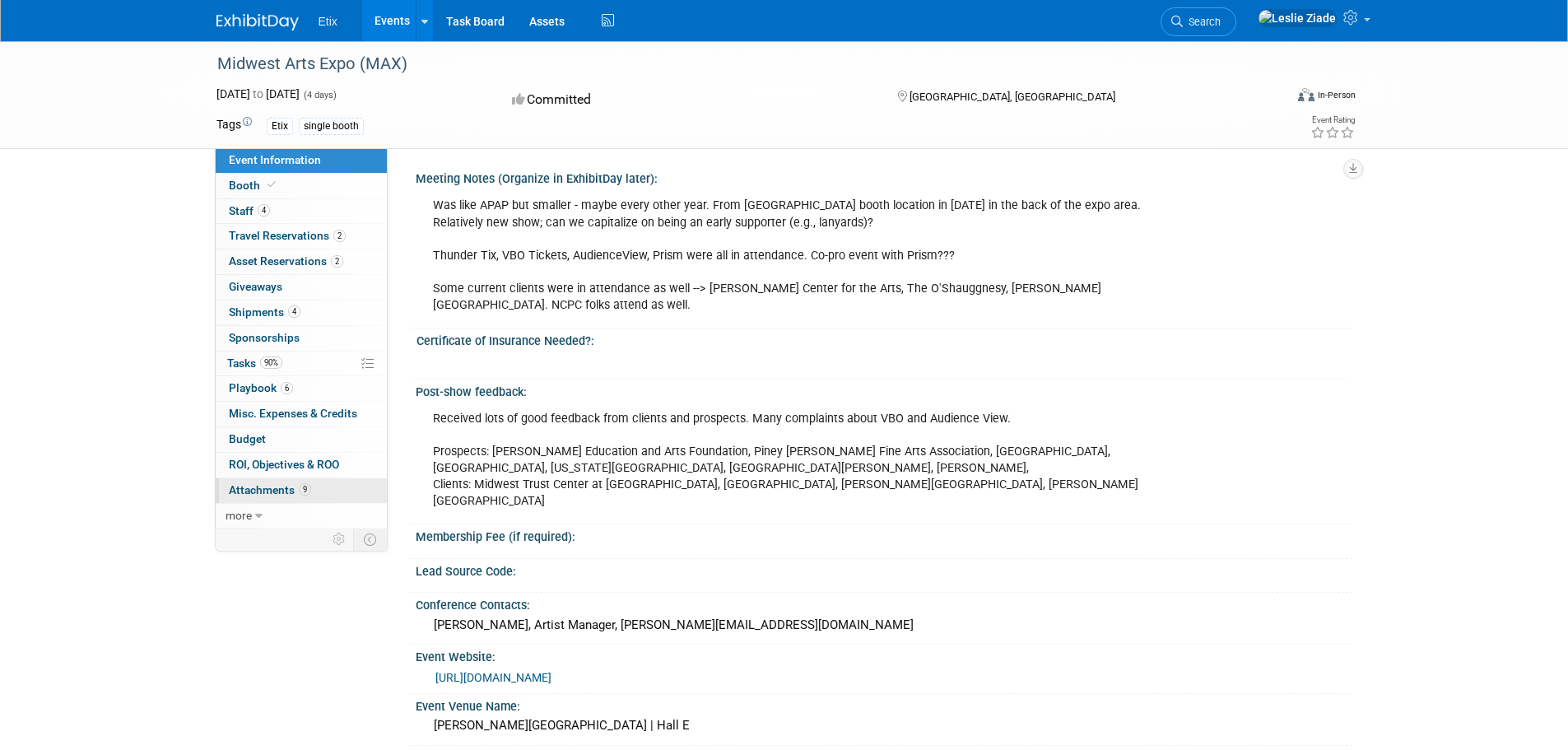
click at [280, 490] on span "Attachments 9" at bounding box center [270, 489] width 83 height 13
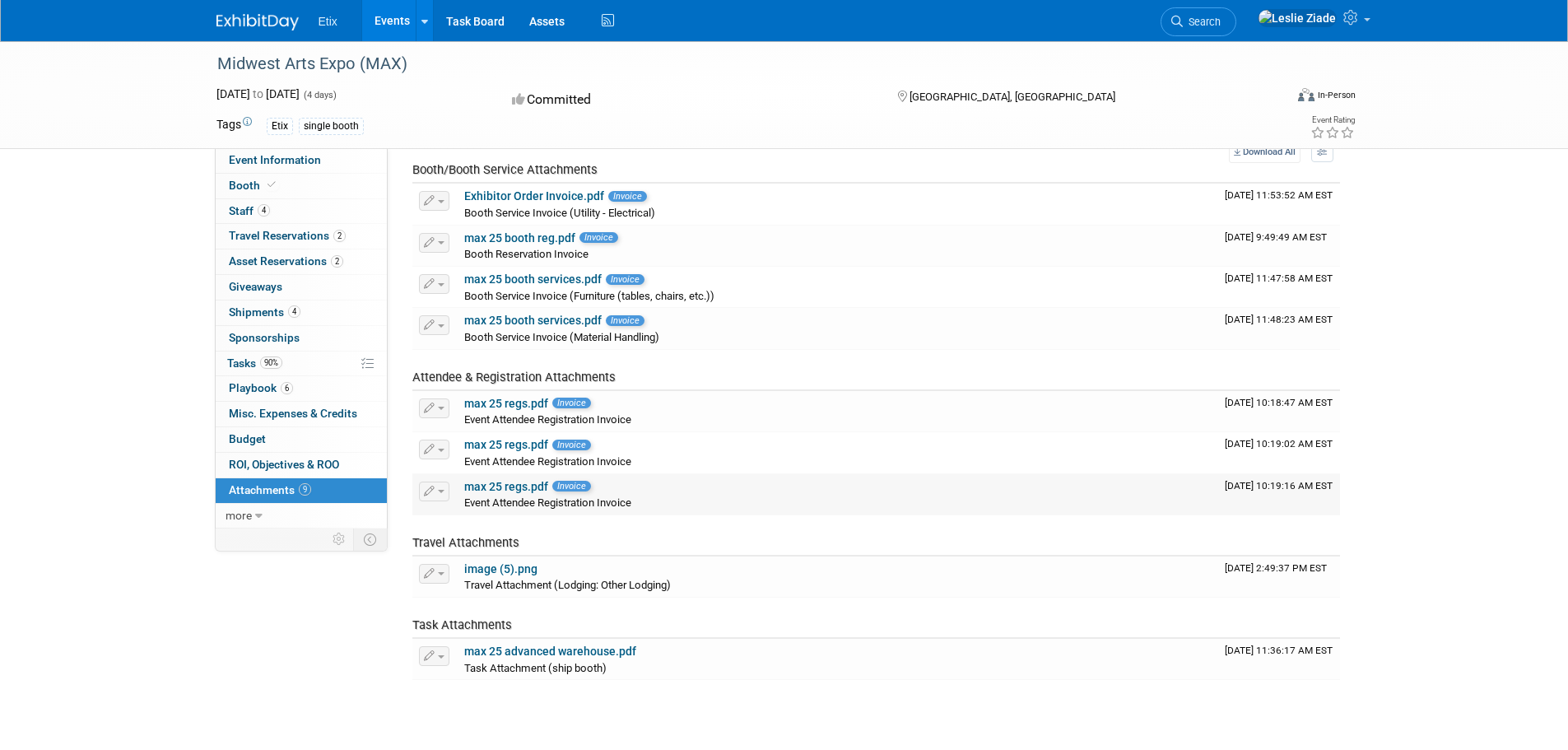
scroll to position [189, 0]
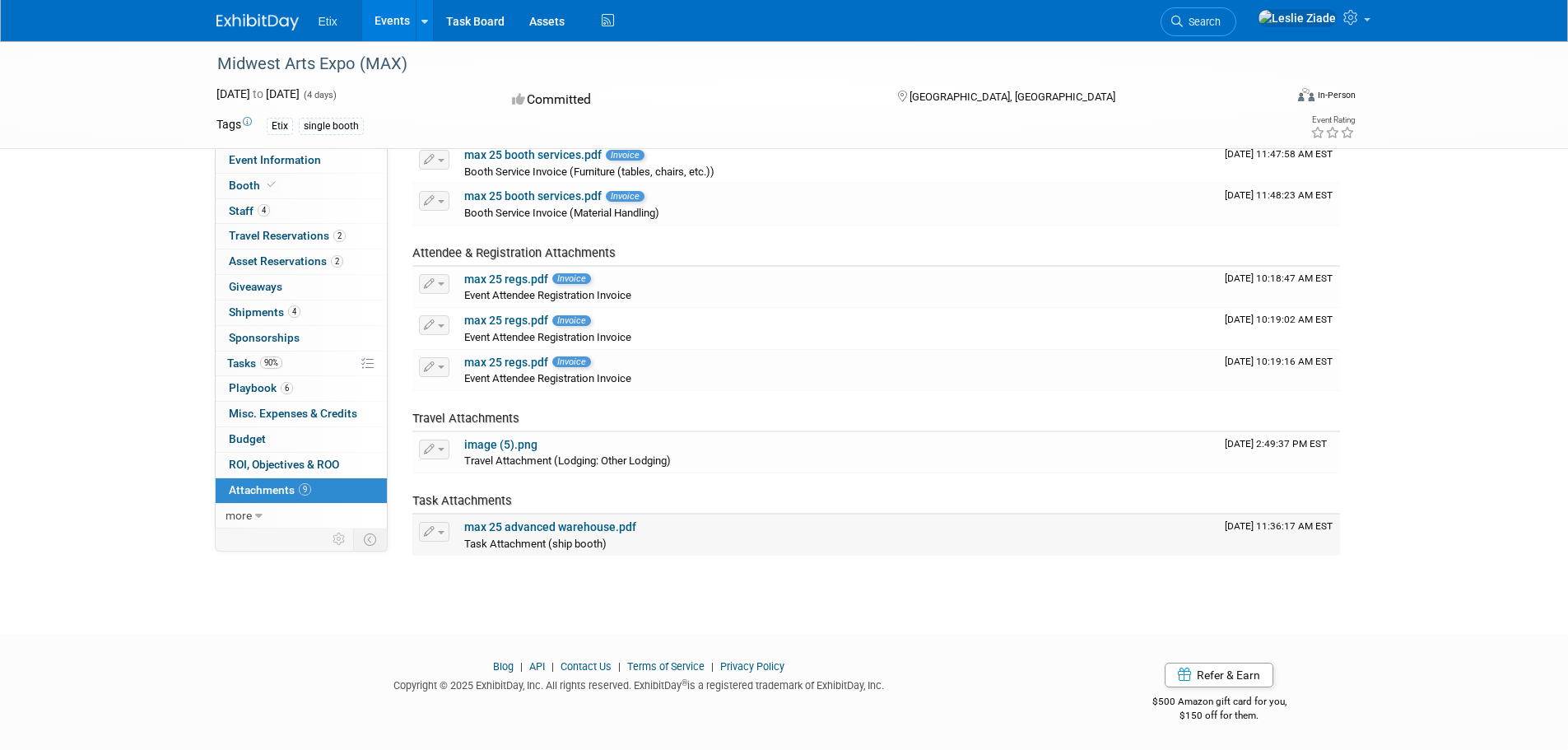
click at [573, 529] on link "max 25 advanced warehouse.pdf" at bounding box center [550, 526] width 172 height 13
click at [511, 359] on link "max 25 regs.pdf" at bounding box center [506, 361] width 84 height 13
click at [495, 317] on link "max 25 regs.pdf" at bounding box center [506, 320] width 84 height 13
click at [519, 281] on link "max 25 regs.pdf" at bounding box center [506, 278] width 84 height 13
click at [521, 202] on link "max 25 booth services.pdf" at bounding box center [533, 196] width 138 height 13
